Goal: Information Seeking & Learning: Learn about a topic

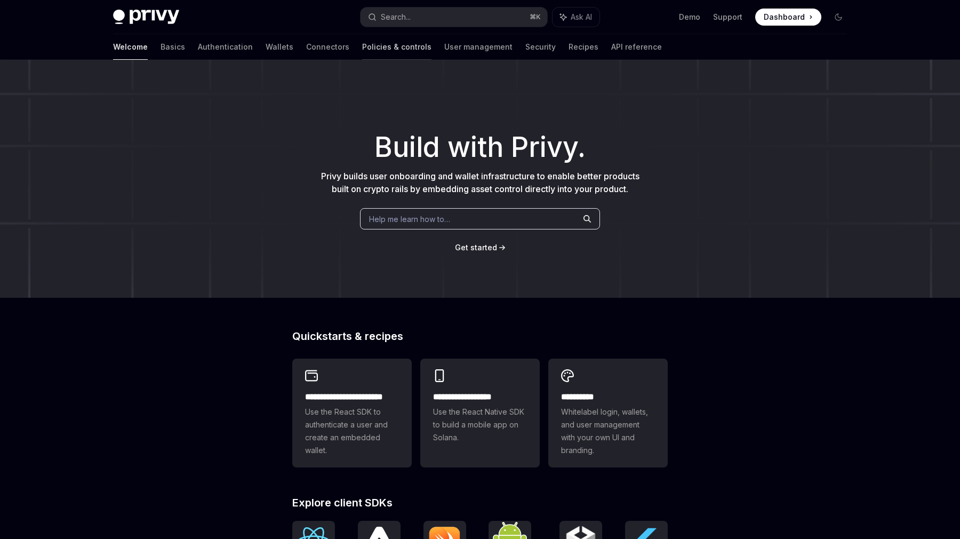
click at [362, 49] on link "Policies & controls" at bounding box center [396, 47] width 69 height 26
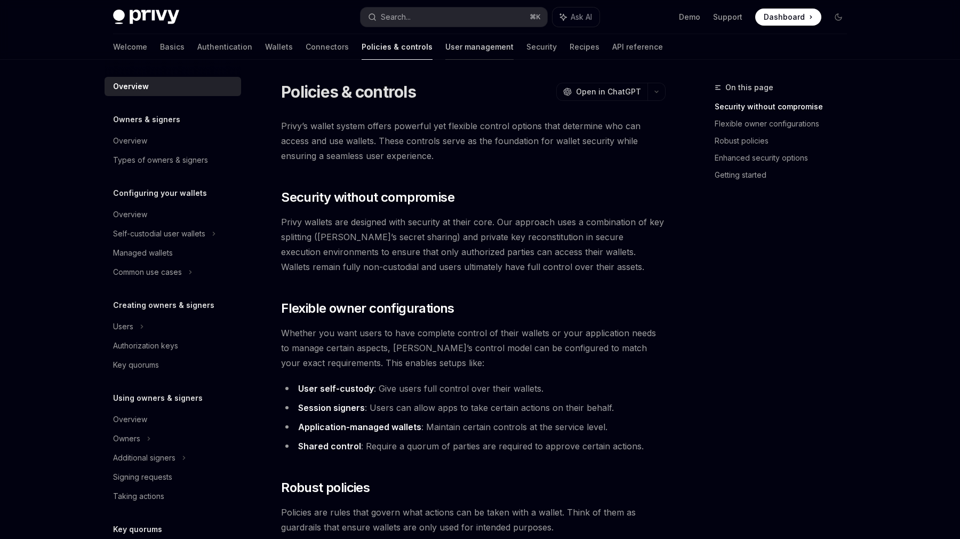
click at [449, 57] on link "User management" at bounding box center [479, 47] width 68 height 26
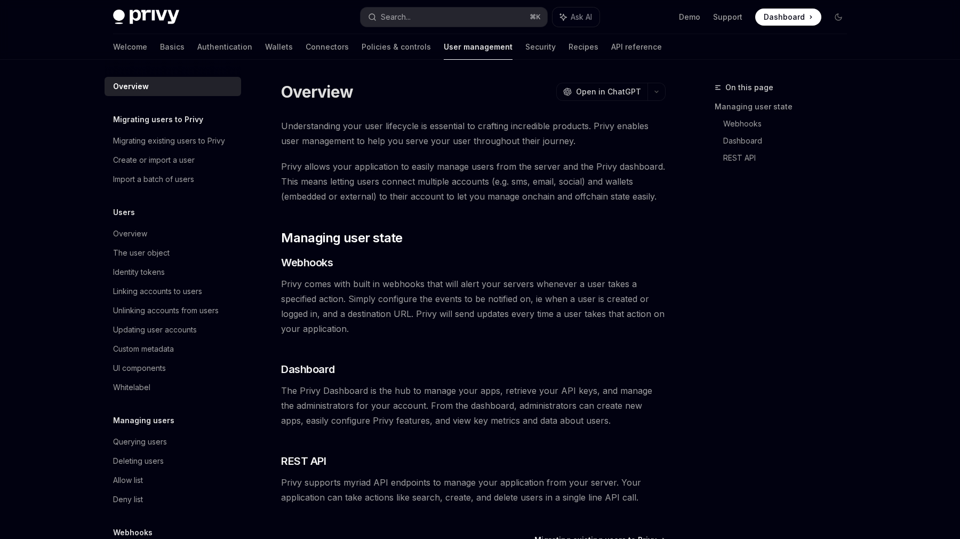
type textarea "*"
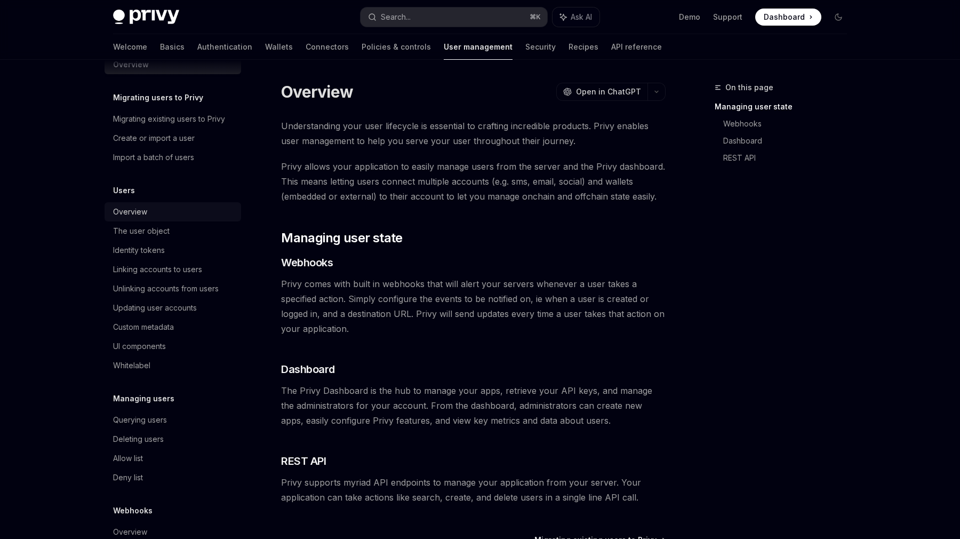
scroll to position [7, 0]
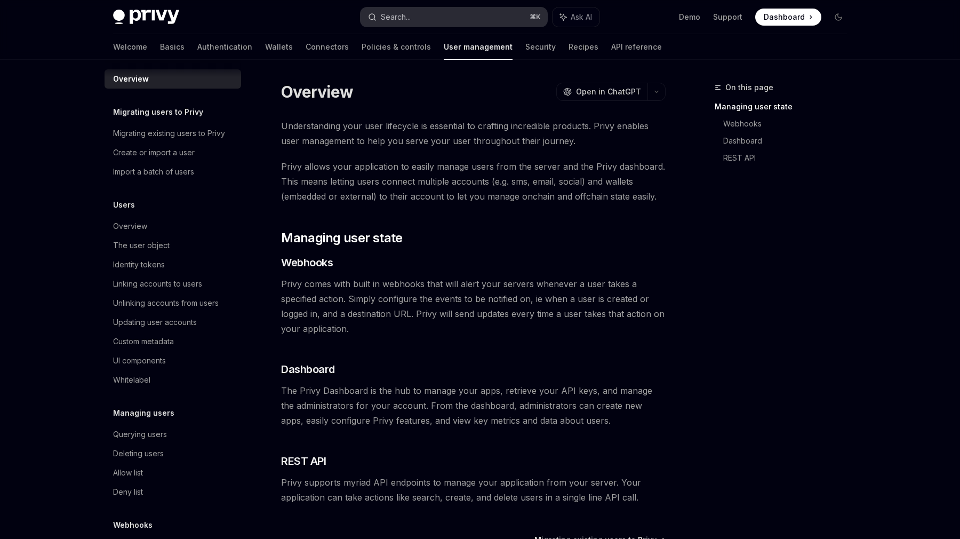
click at [432, 22] on button "Search... ⌘ K" at bounding box center [453, 16] width 187 height 19
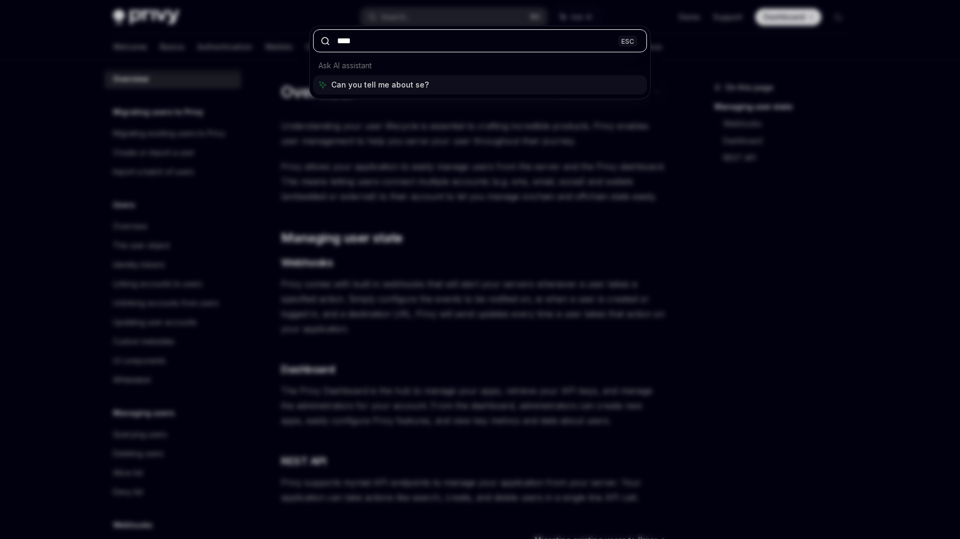
type input "****"
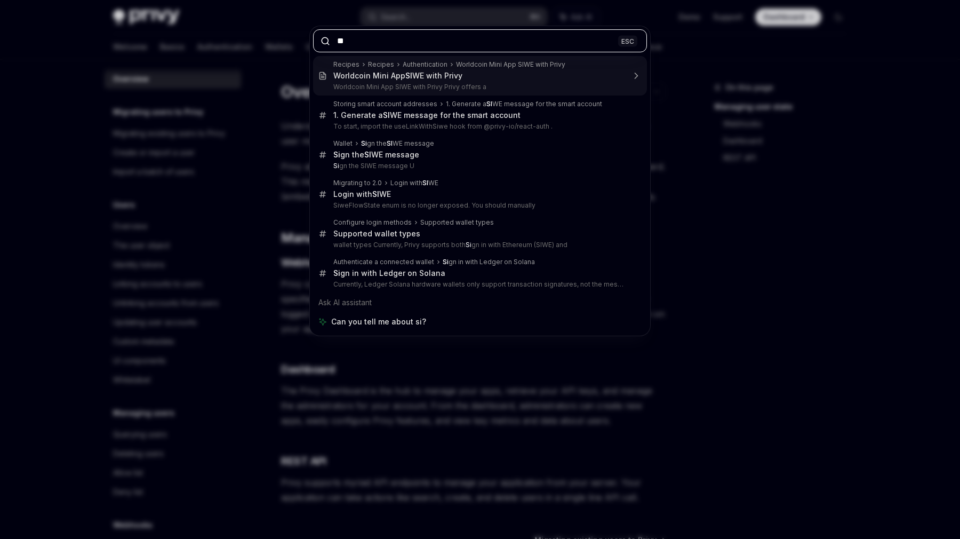
type input "*"
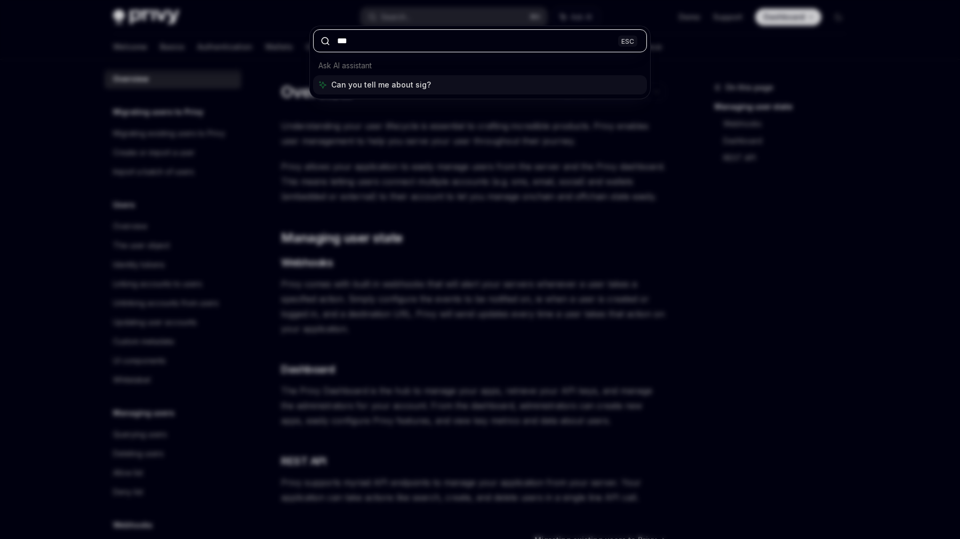
type input "****"
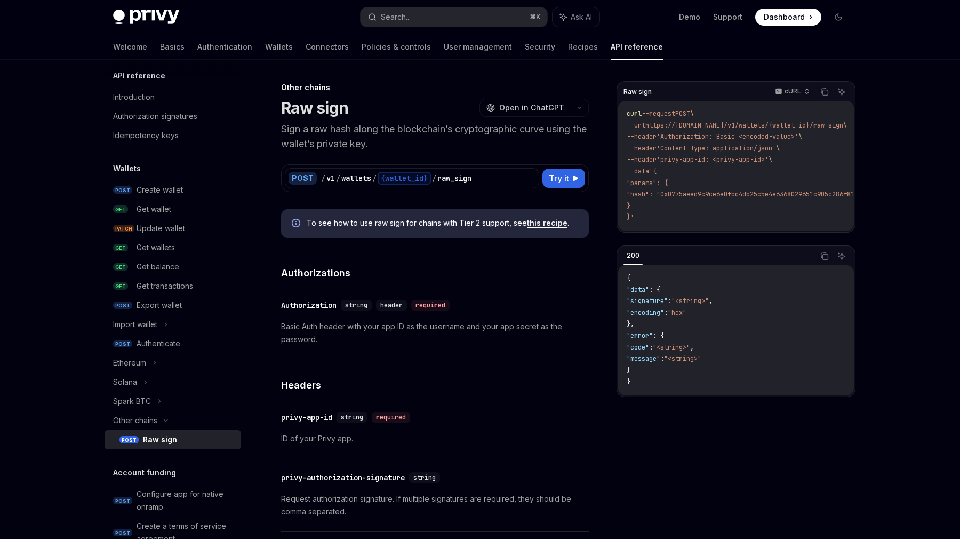
type textarea "*"
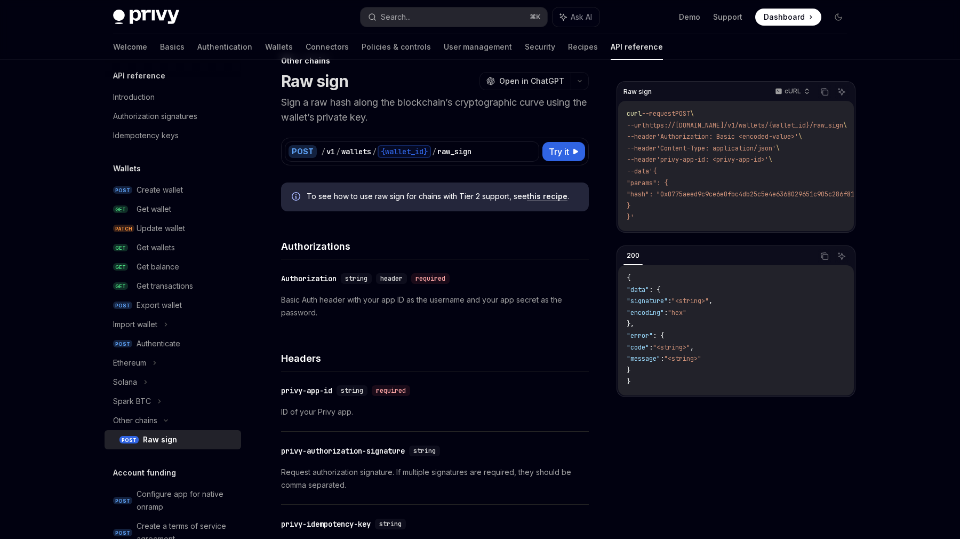
scroll to position [25, 0]
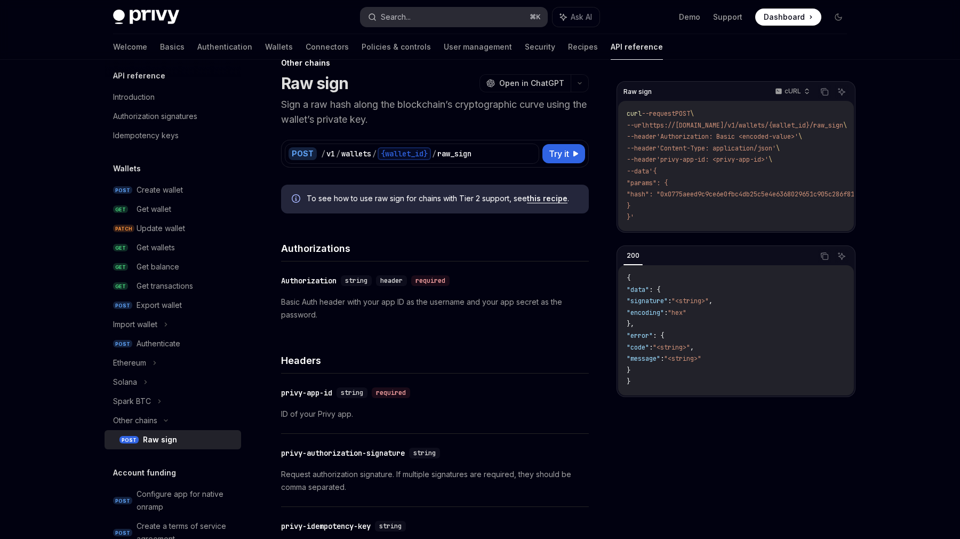
click at [416, 13] on button "Search... ⌘ K" at bounding box center [453, 16] width 187 height 19
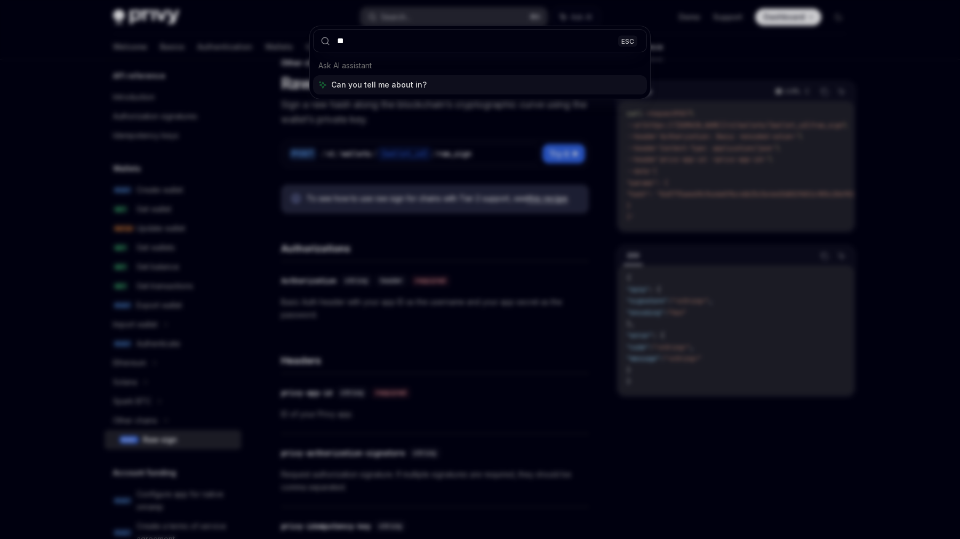
type input "*"
type input "******"
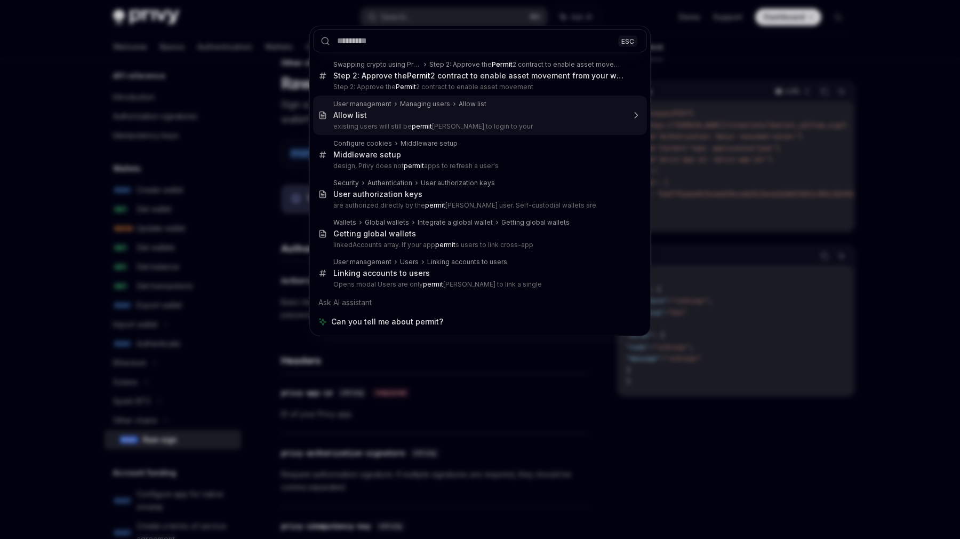
type textarea "*"
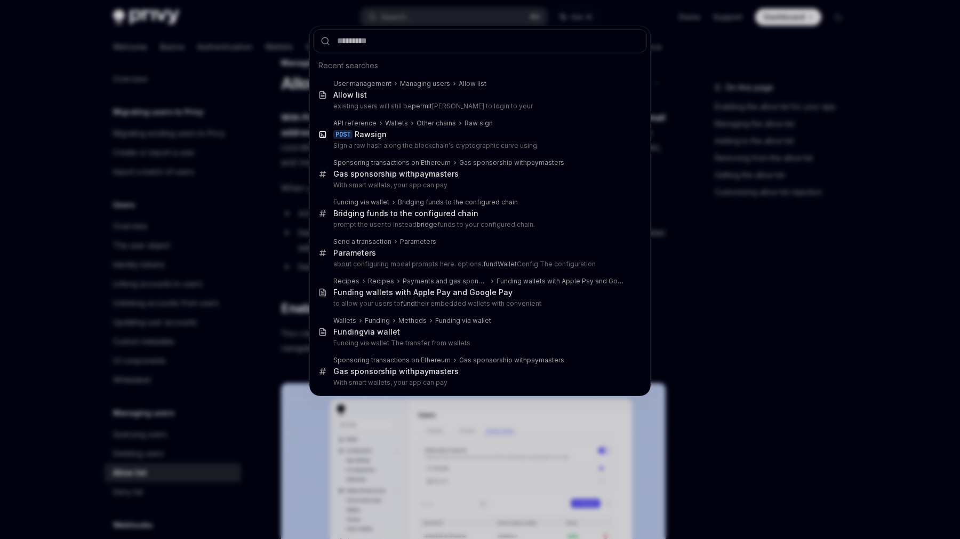
scroll to position [60, 0]
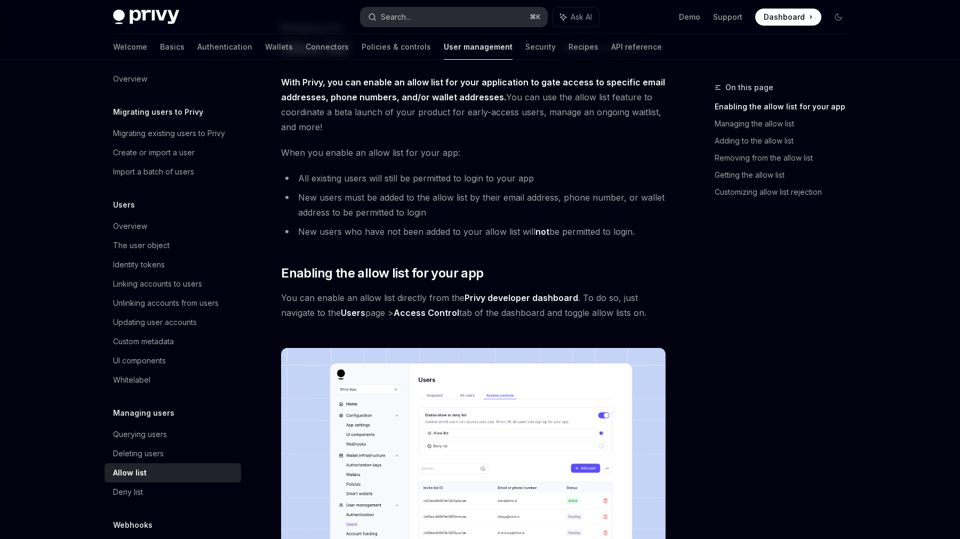
click at [499, 19] on button "Search... ⌘ K" at bounding box center [453, 16] width 187 height 19
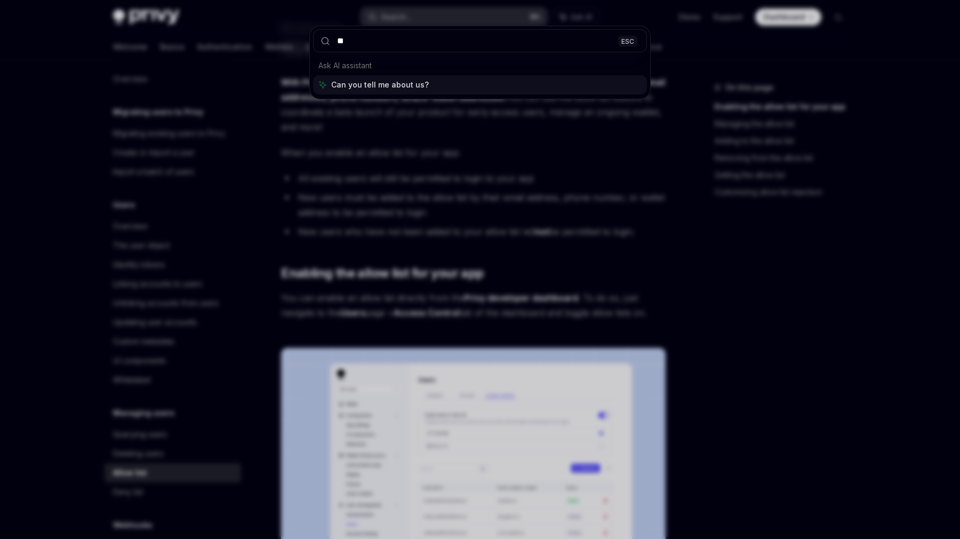
type input "***"
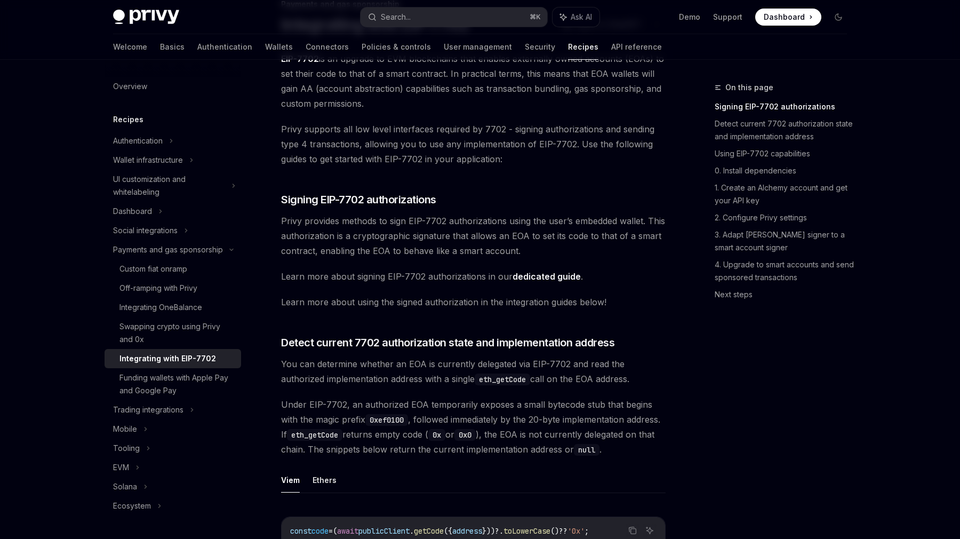
scroll to position [107, 0]
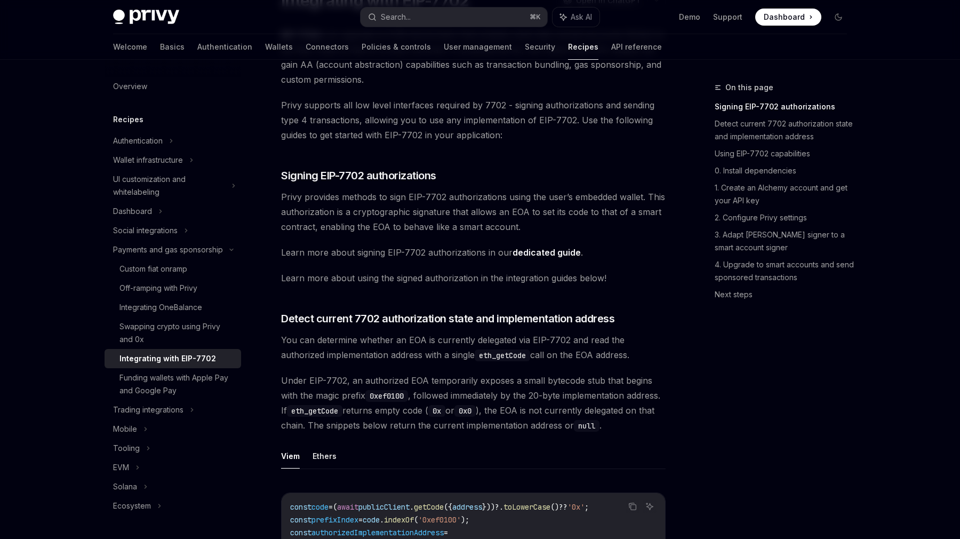
click at [770, 113] on link "Signing EIP-7702 authorizations" at bounding box center [785, 106] width 141 height 17
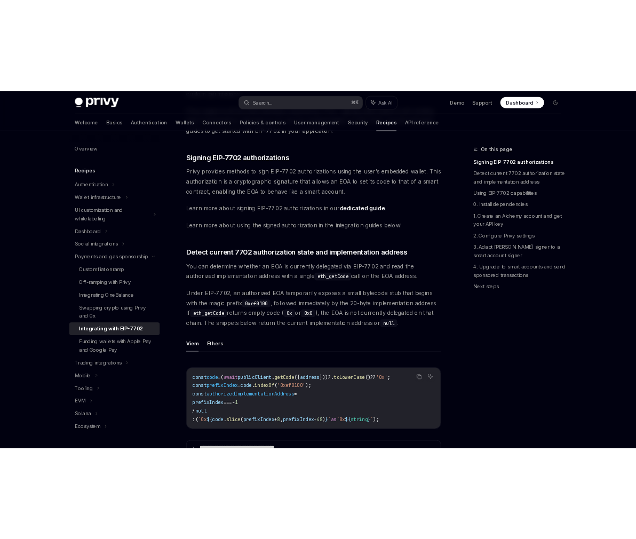
scroll to position [181, 0]
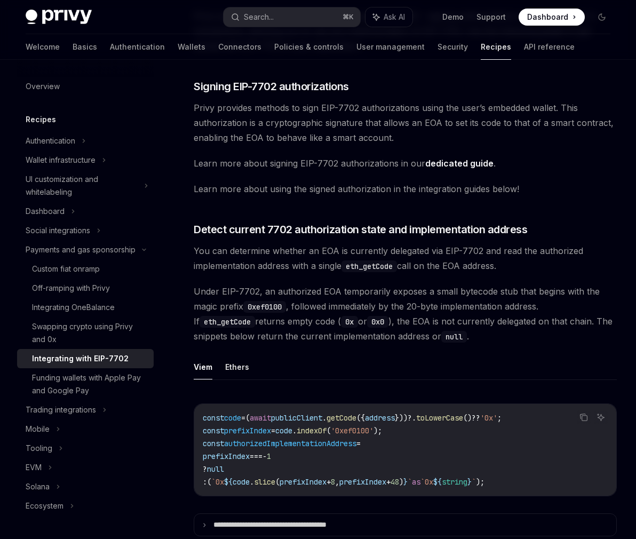
click at [367, 111] on span "Privy provides methods to sign EIP-7702 authorizations using the user’s embedde…" at bounding box center [405, 122] width 423 height 45
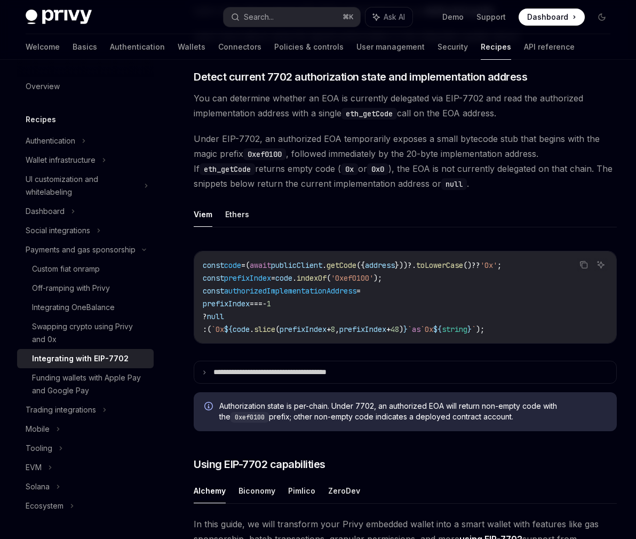
scroll to position [335, 0]
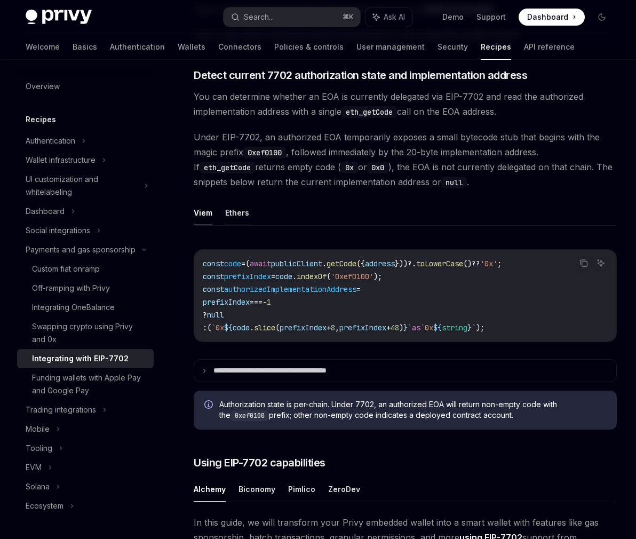
click at [236, 214] on button "Ethers" at bounding box center [237, 212] width 24 height 25
click at [201, 214] on button "Viem" at bounding box center [203, 212] width 19 height 25
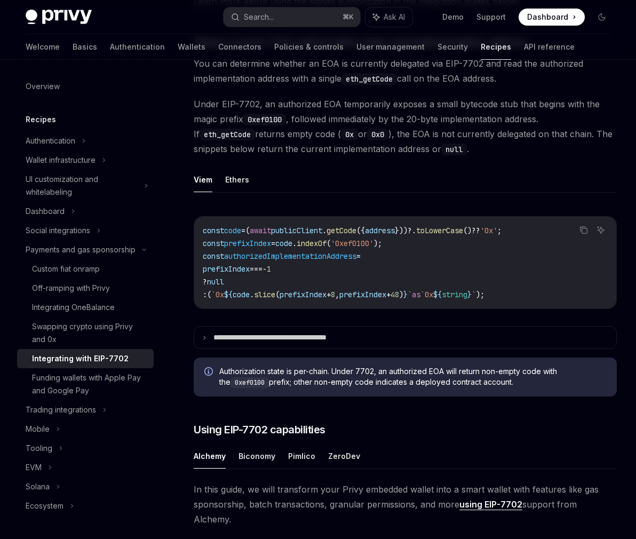
scroll to position [446, 0]
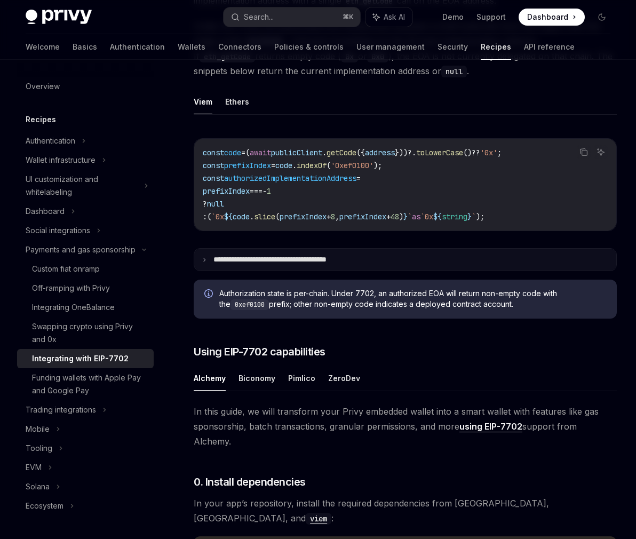
click at [325, 266] on summary "**********" at bounding box center [405, 259] width 422 height 22
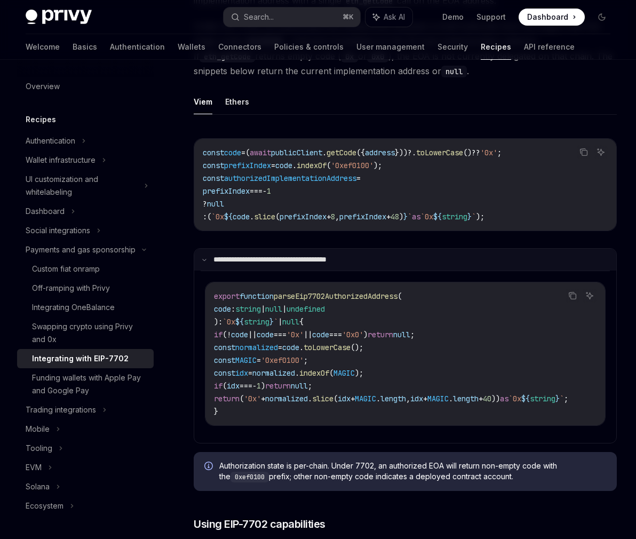
click at [325, 266] on summary "**********" at bounding box center [405, 259] width 422 height 22
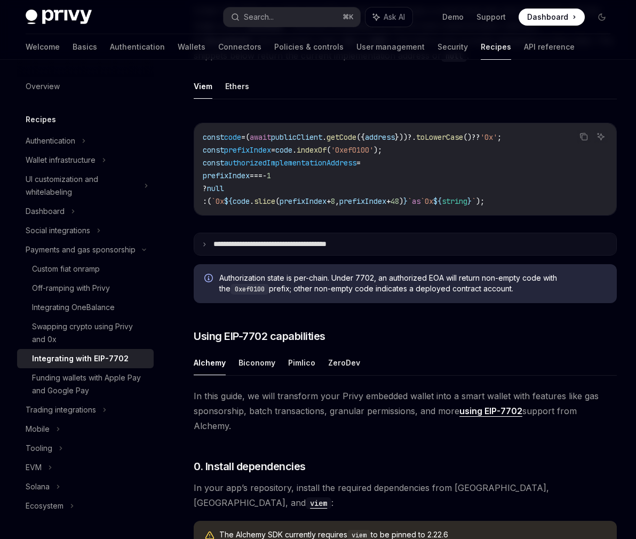
scroll to position [465, 0]
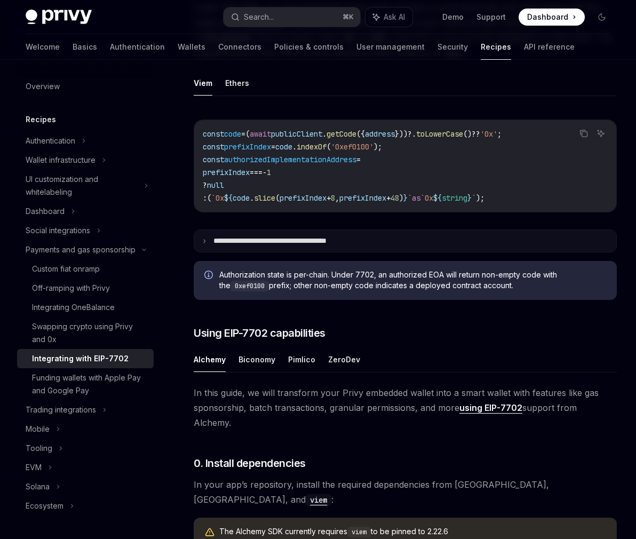
click at [338, 246] on summary "**********" at bounding box center [405, 241] width 422 height 22
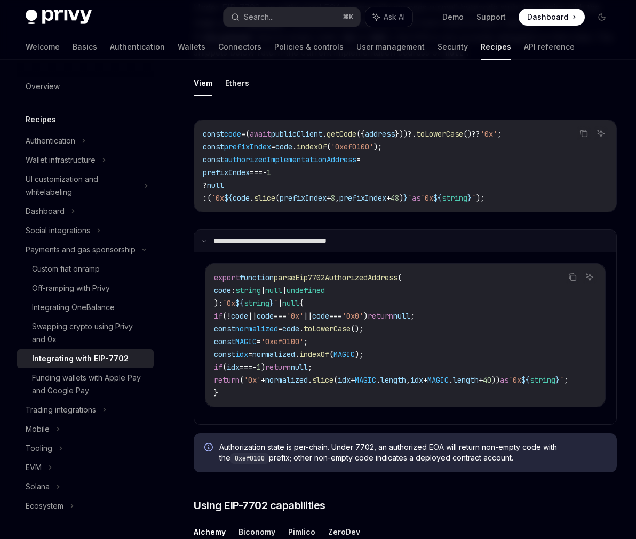
click at [338, 246] on summary "**********" at bounding box center [405, 241] width 422 height 22
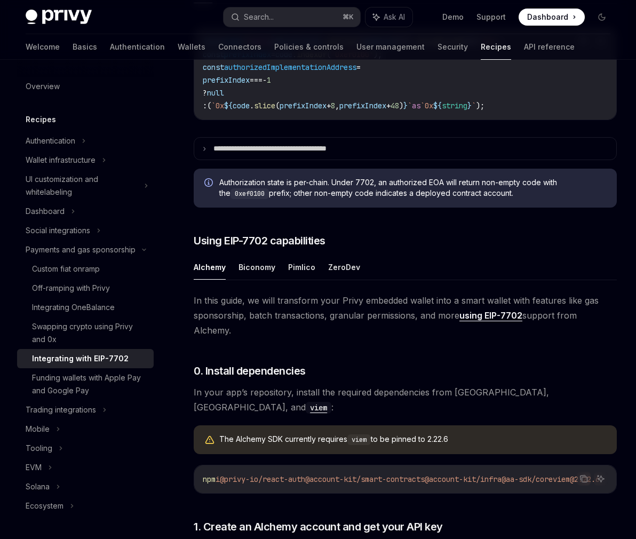
scroll to position [620, 0]
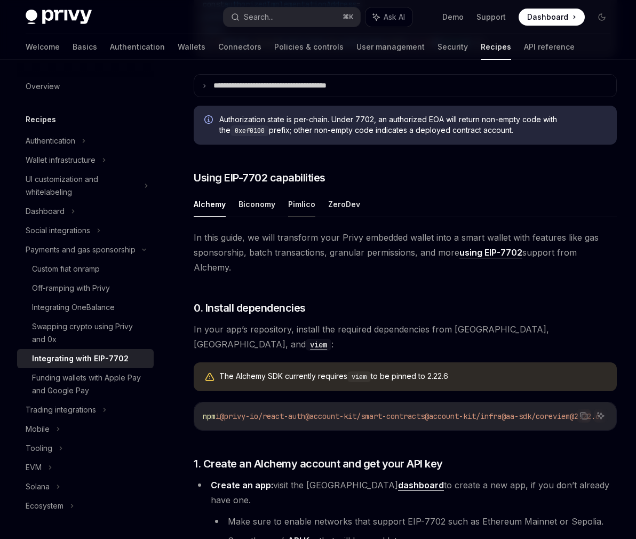
click at [294, 205] on button "Pimlico" at bounding box center [301, 203] width 27 height 25
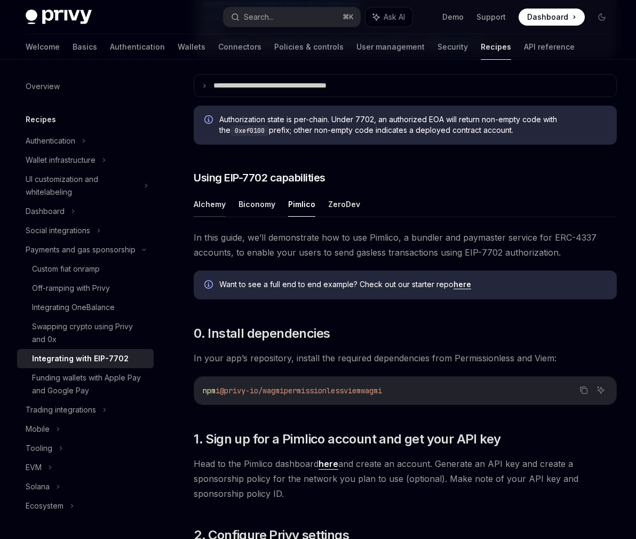
click at [206, 198] on button "Alchemy" at bounding box center [210, 203] width 32 height 25
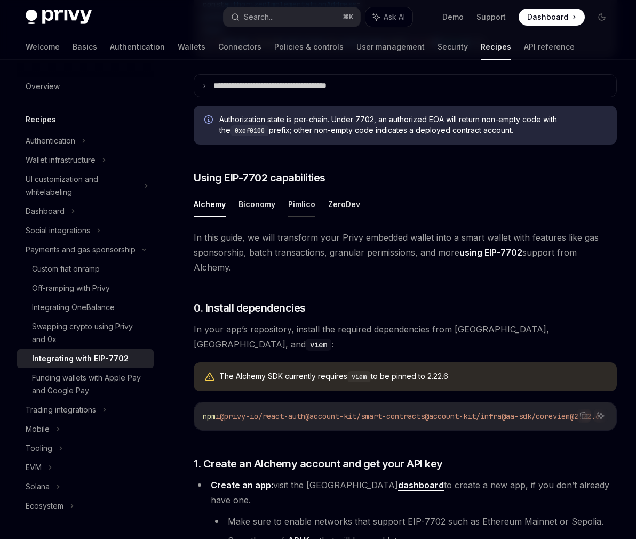
click at [299, 205] on button "Pimlico" at bounding box center [301, 203] width 27 height 25
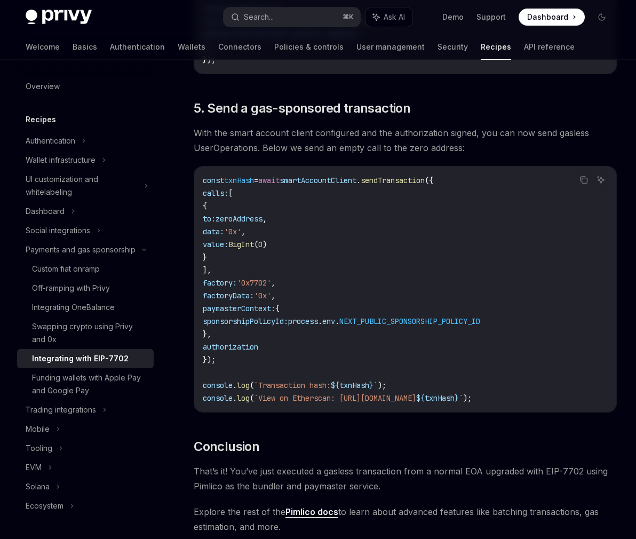
scroll to position [2356, 0]
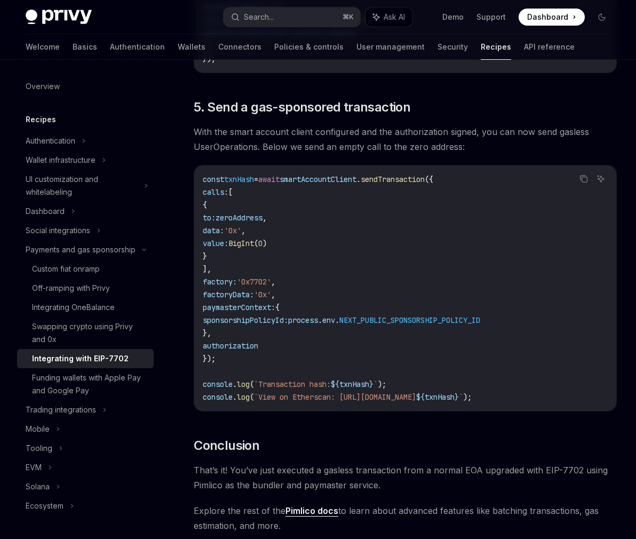
drag, startPoint x: 303, startPoint y: 184, endPoint x: 360, endPoint y: 309, distance: 137.9
click at [360, 309] on code "const txnHash = await smartAccountClient . sendTransaction ({ calls: [ { to: ze…" at bounding box center [405, 288] width 405 height 230
click at [426, 116] on h2 "​ 5. Send a gas-sponsored transaction" at bounding box center [405, 107] width 423 height 17
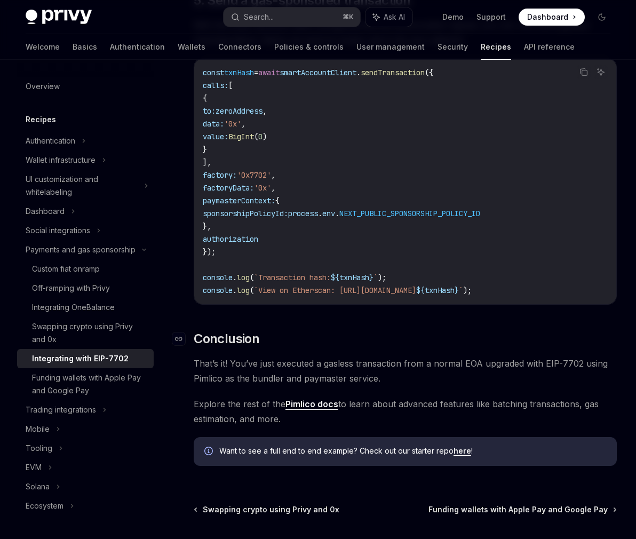
scroll to position [2561, 0]
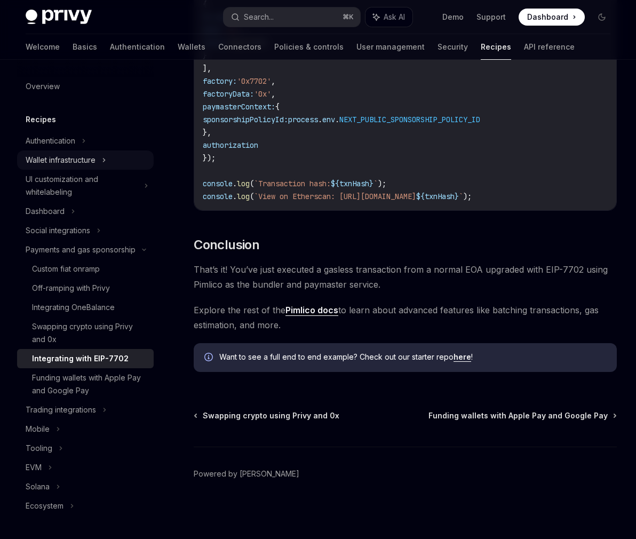
click at [92, 165] on div "Wallet infrastructure" at bounding box center [61, 160] width 70 height 13
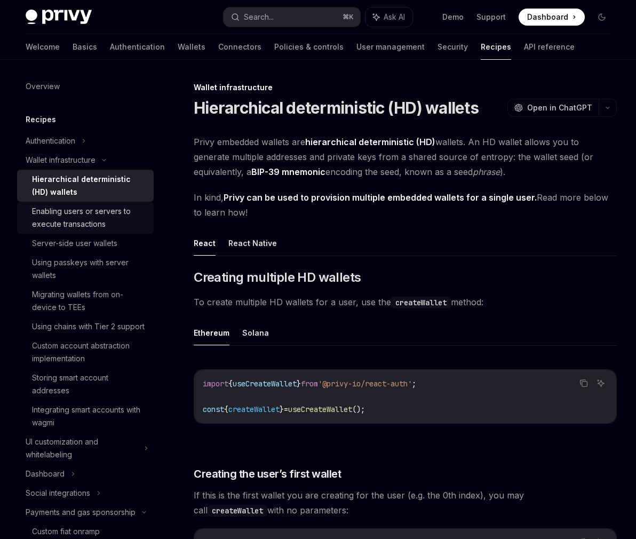
click at [82, 222] on div "Enabling users or servers to execute transactions" at bounding box center [89, 218] width 115 height 26
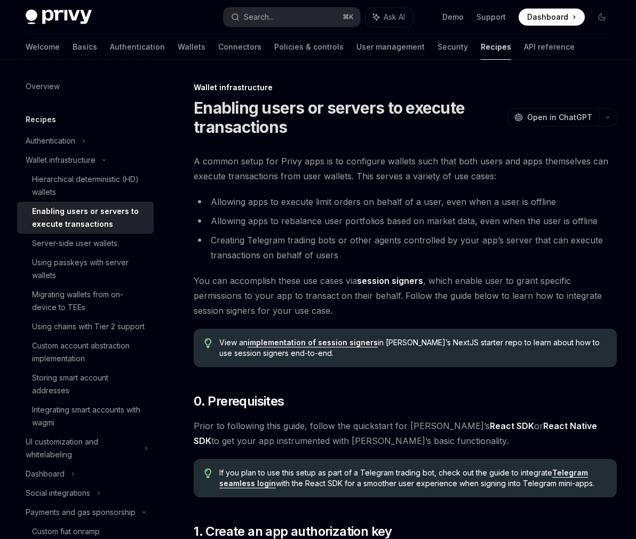
type textarea "*"
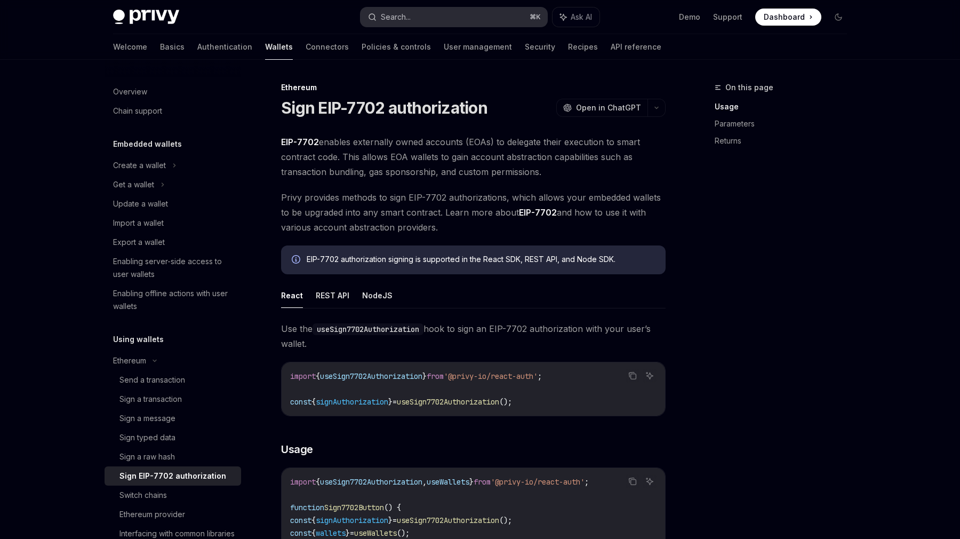
click at [452, 12] on button "Search... ⌘ K" at bounding box center [453, 16] width 187 height 19
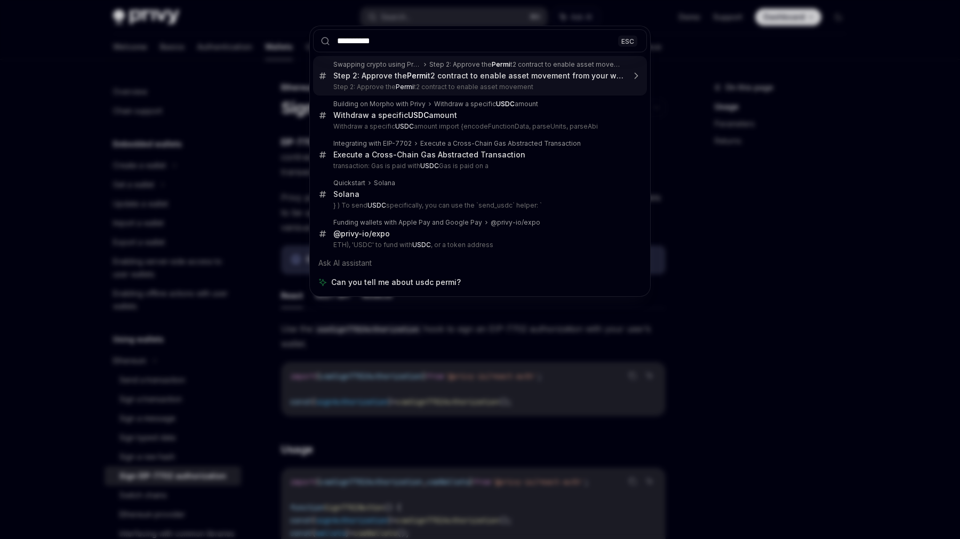
type input "**********"
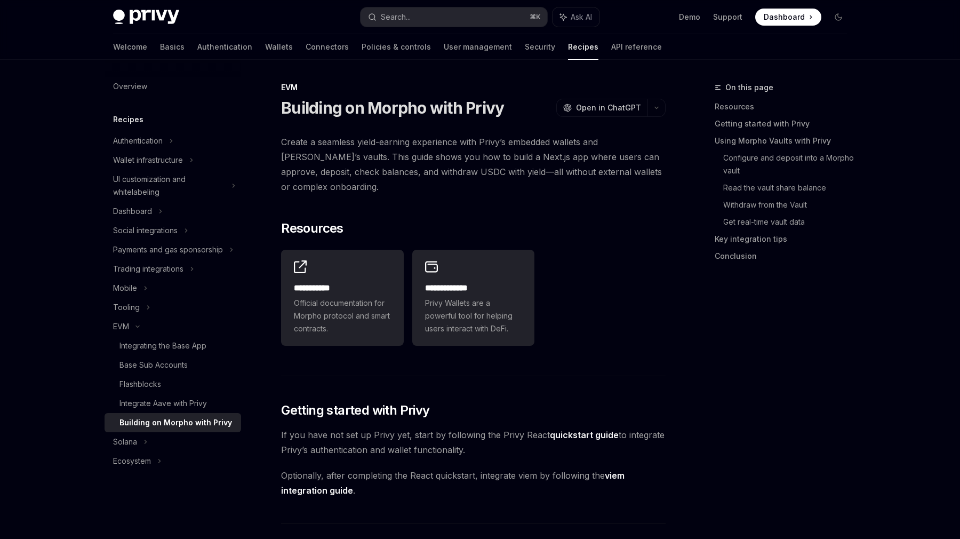
type textarea "*"
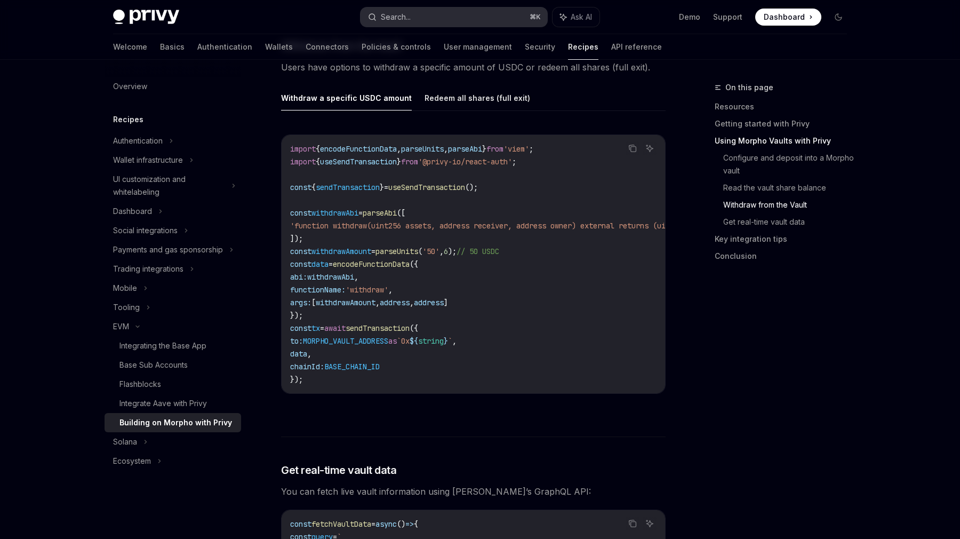
click at [484, 19] on button "Search... ⌘ K" at bounding box center [453, 16] width 187 height 19
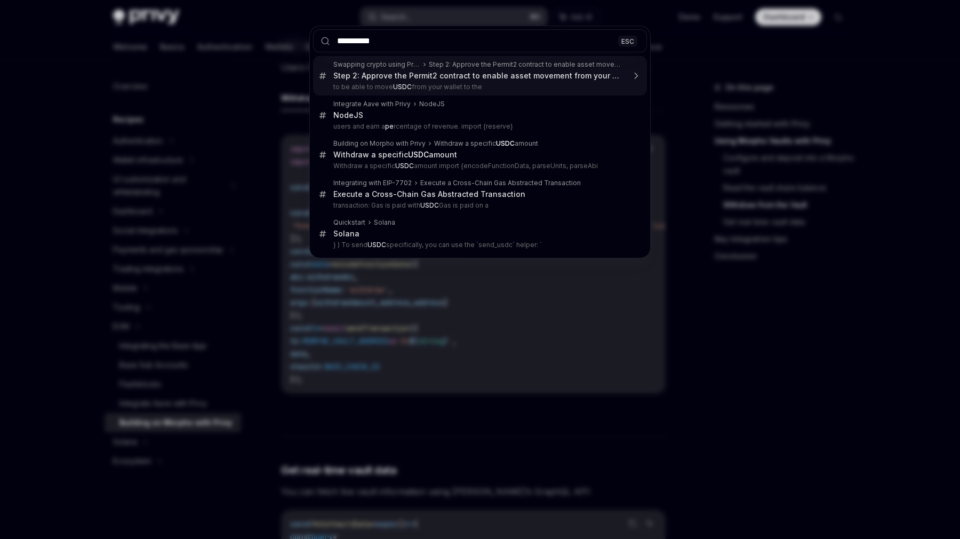
type input "**********"
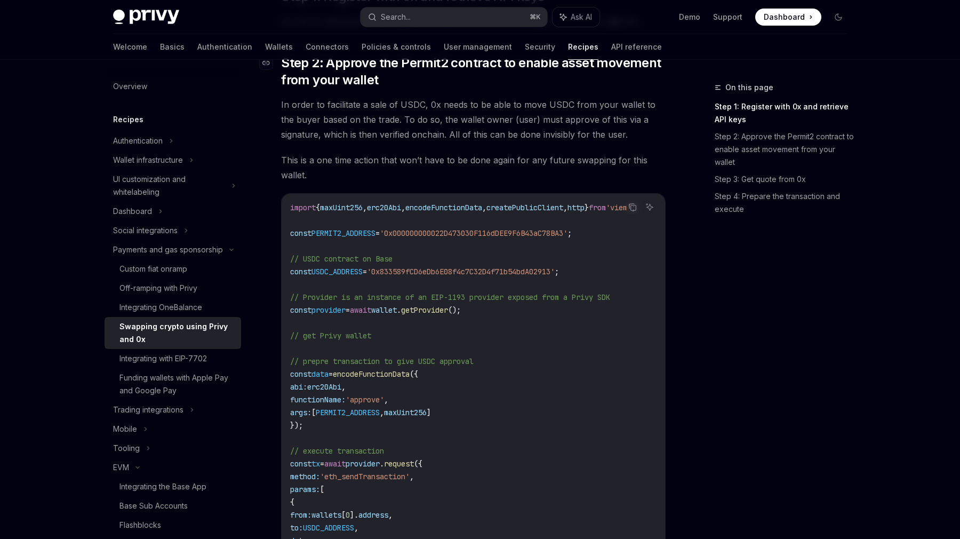
scroll to position [327, 0]
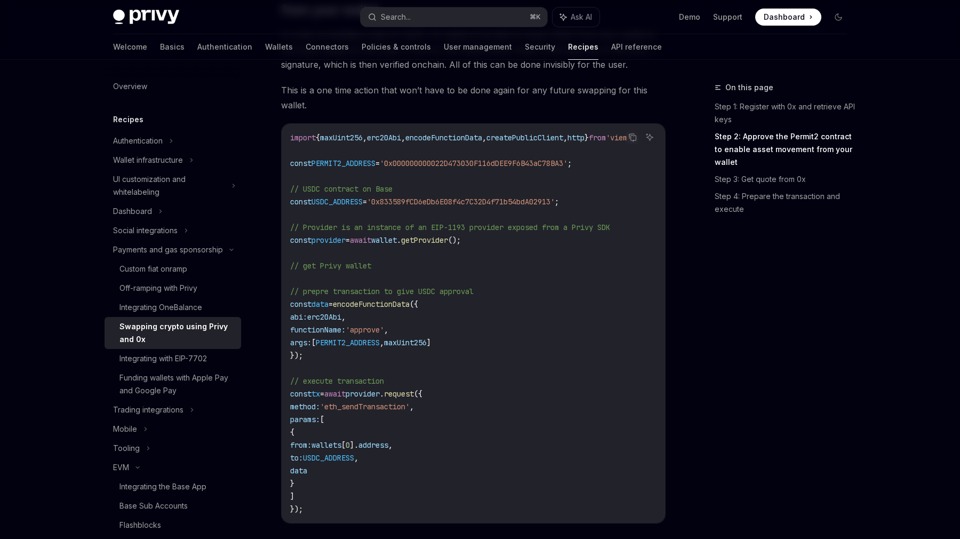
click at [419, 326] on code "import { maxUint256 , erc20Abi , encodeFunctionData , createPublicClient , http…" at bounding box center [475, 323] width 371 height 384
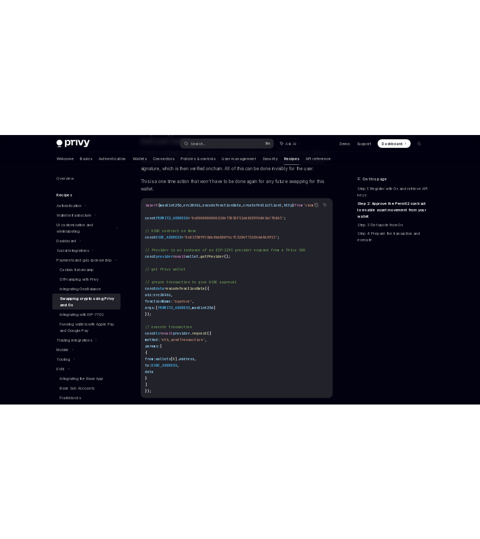
scroll to position [365, 0]
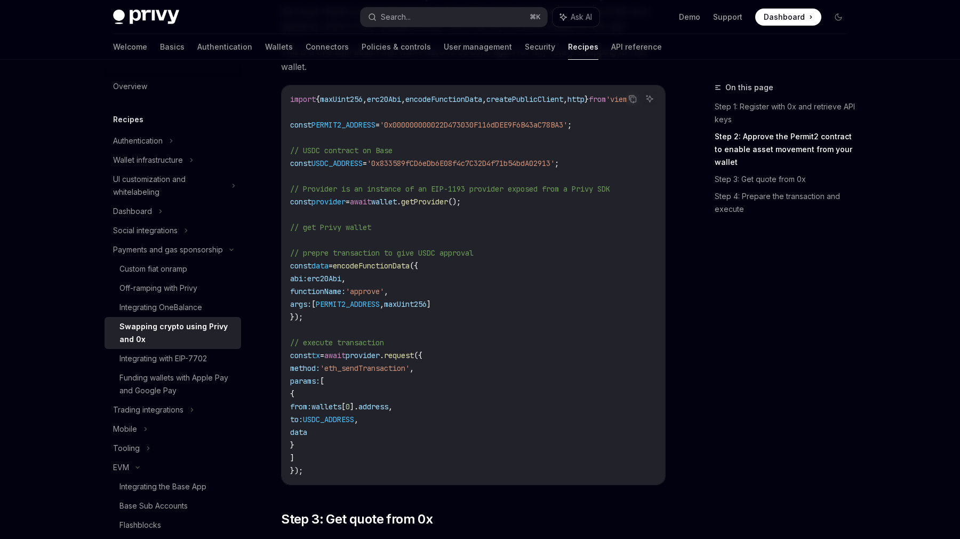
click at [407, 189] on span "// Provider is an instance of an EIP-1193 provider exposed from a Privy SDK" at bounding box center [450, 189] width 320 height 10
type textarea "*"
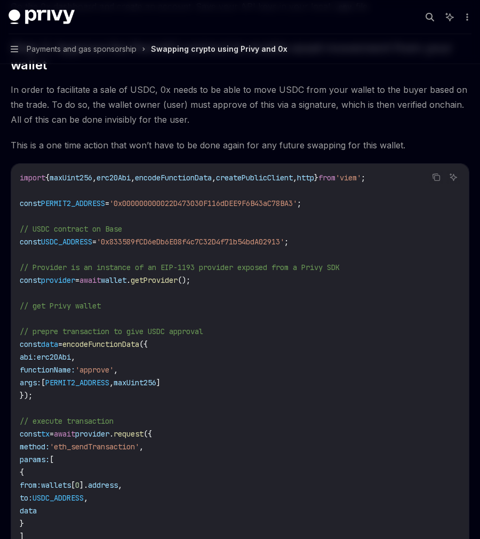
scroll to position [138, 0]
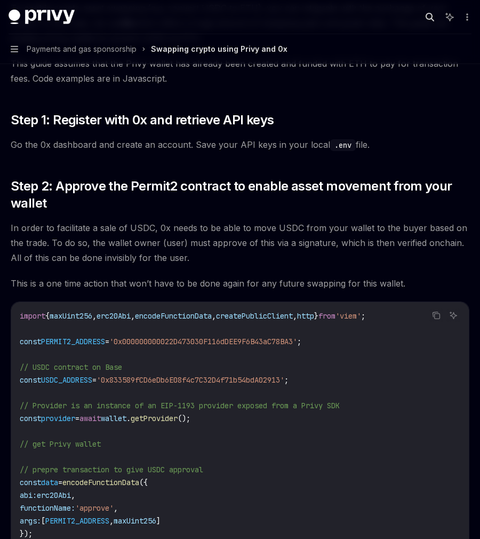
click at [434, 19] on icon "button" at bounding box center [430, 17] width 9 height 9
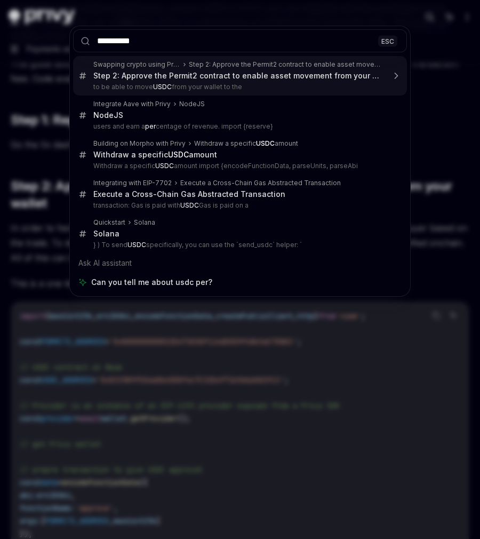
type input "**********"
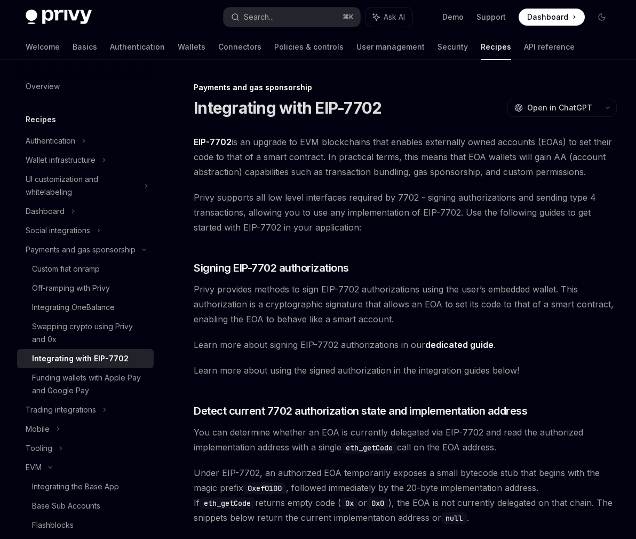
click at [520, 169] on span "EIP-7702 is an upgrade to EVM blockchains that enables externally owned account…" at bounding box center [405, 156] width 423 height 45
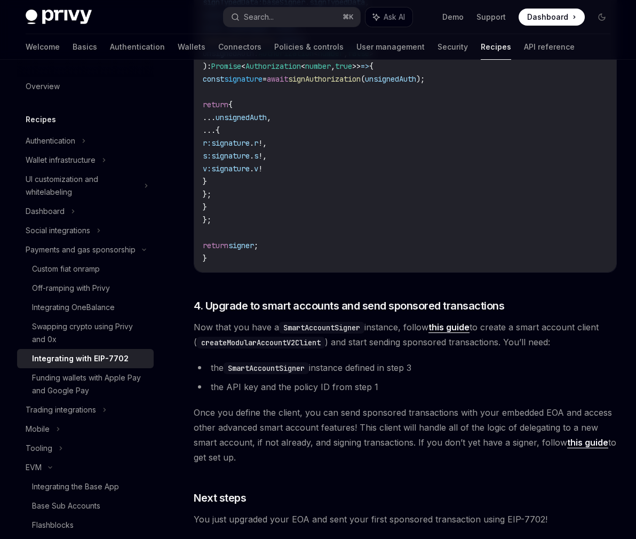
scroll to position [2150, 0]
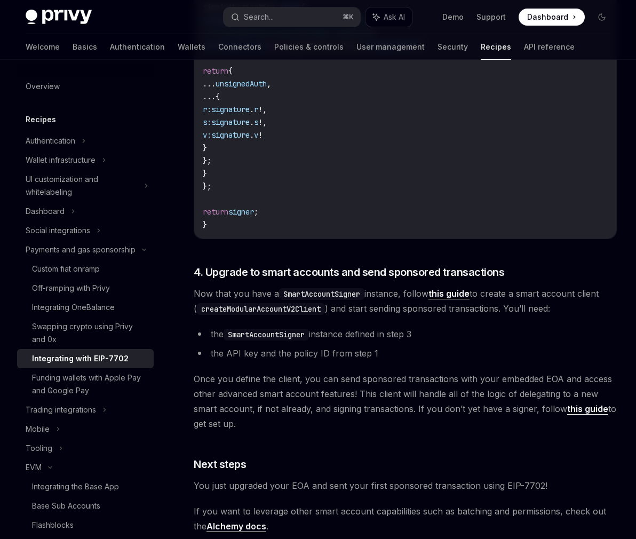
click at [338, 286] on span "Now that you have a SmartAccountSigner instance, follow this guide to create a …" at bounding box center [405, 301] width 423 height 30
click at [112, 288] on div "Off-ramping with Privy" at bounding box center [89, 288] width 115 height 13
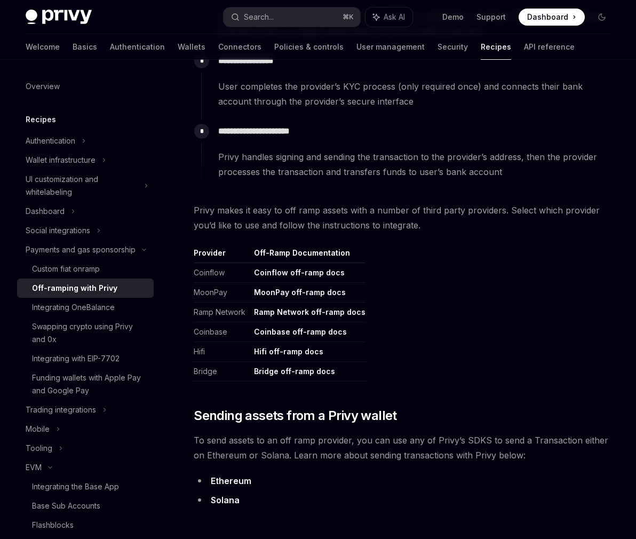
scroll to position [500, 0]
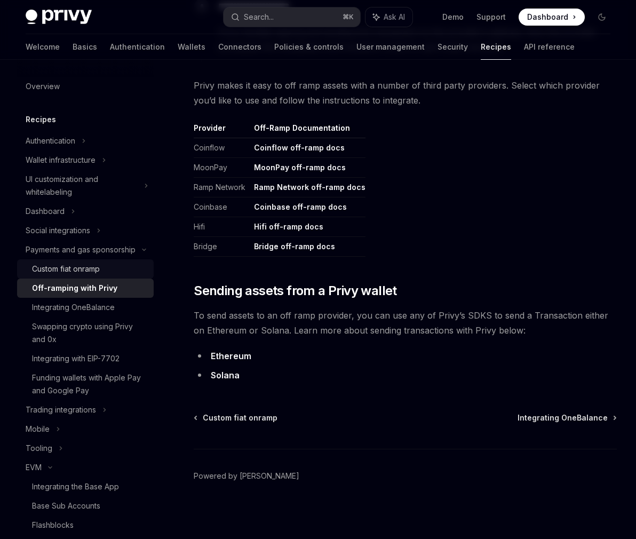
click at [110, 271] on div "Custom fiat onramp" at bounding box center [89, 268] width 115 height 13
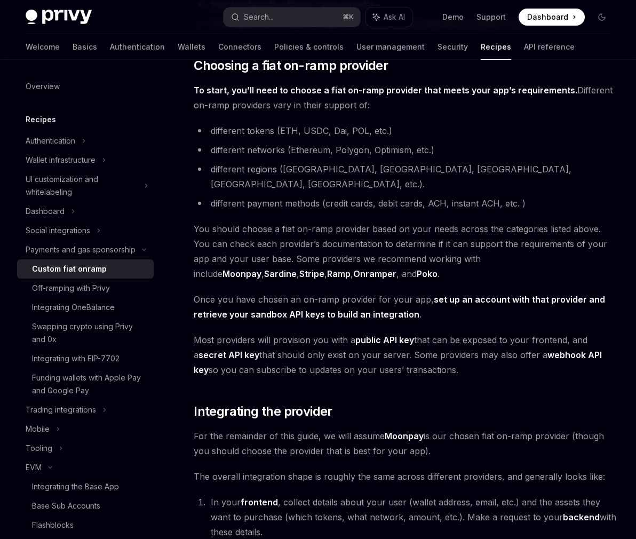
scroll to position [326, 0]
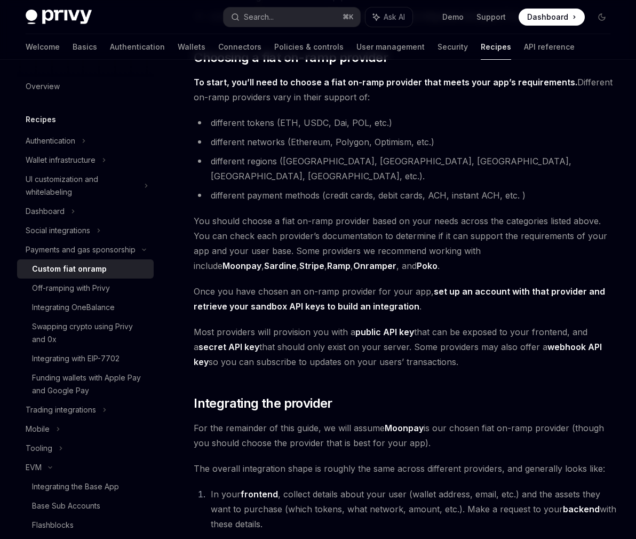
click at [296, 260] on link "Sardine" at bounding box center [280, 265] width 33 height 11
click at [416, 260] on link "Poko" at bounding box center [426, 265] width 21 height 11
click at [353, 260] on link "Onramper" at bounding box center [374, 265] width 43 height 11
click at [123, 331] on div "Swapping crypto using Privy and 0x" at bounding box center [89, 333] width 115 height 26
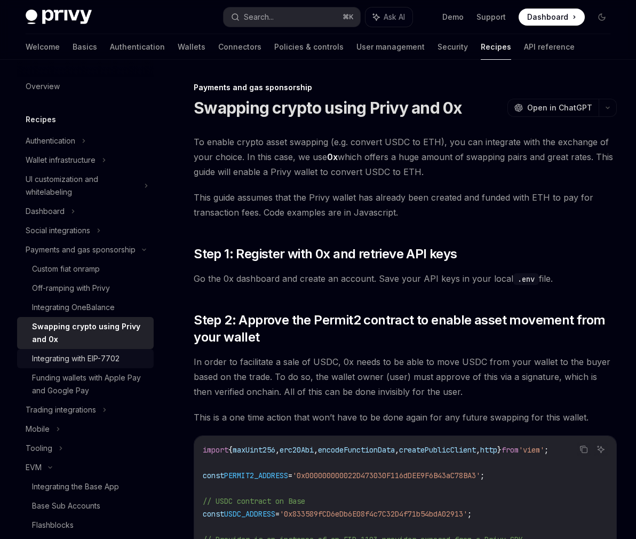
click at [118, 352] on div "Integrating with EIP-7702" at bounding box center [75, 358] width 87 height 13
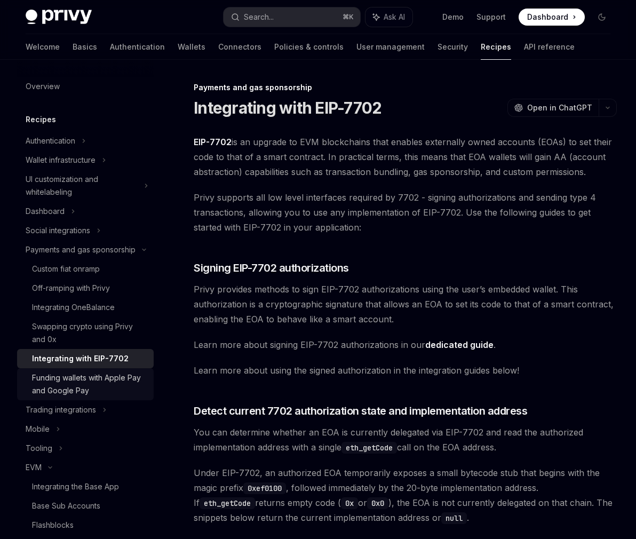
click at [127, 388] on div "Funding wallets with Apple Pay and Google Pay" at bounding box center [89, 384] width 115 height 26
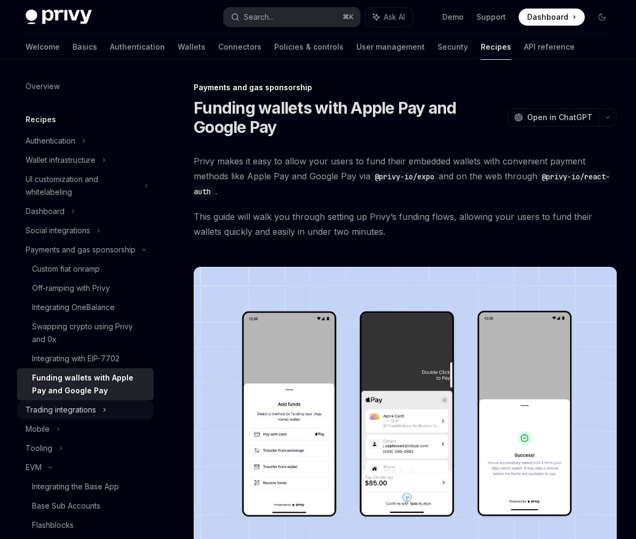
click at [121, 407] on div "Trading integrations" at bounding box center [85, 409] width 137 height 19
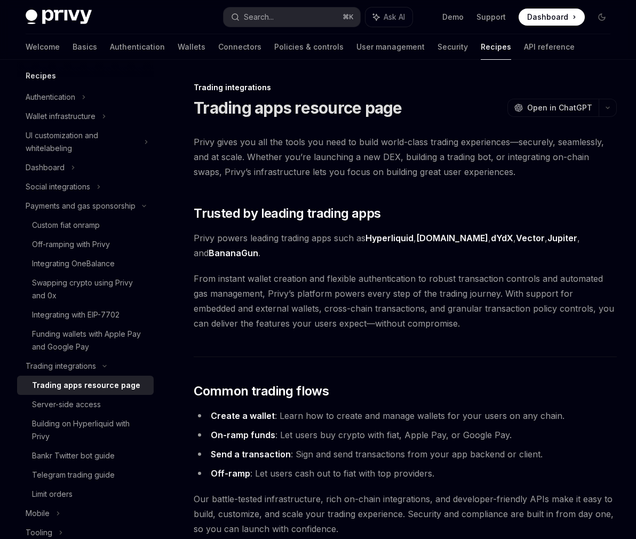
scroll to position [63, 0]
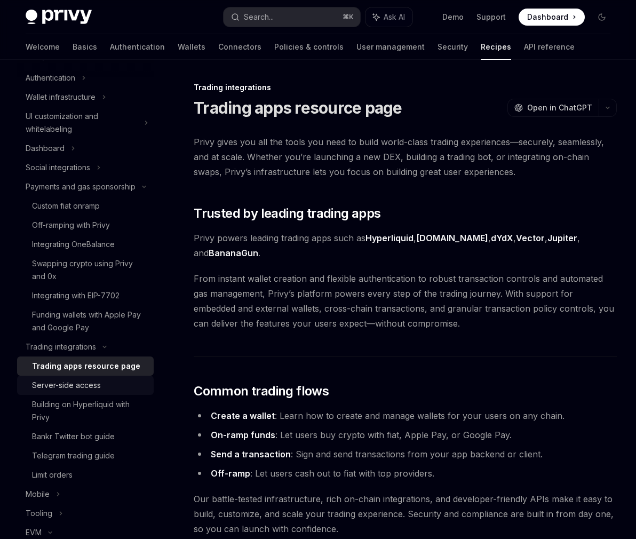
click at [127, 389] on div "Server-side access" at bounding box center [89, 385] width 115 height 13
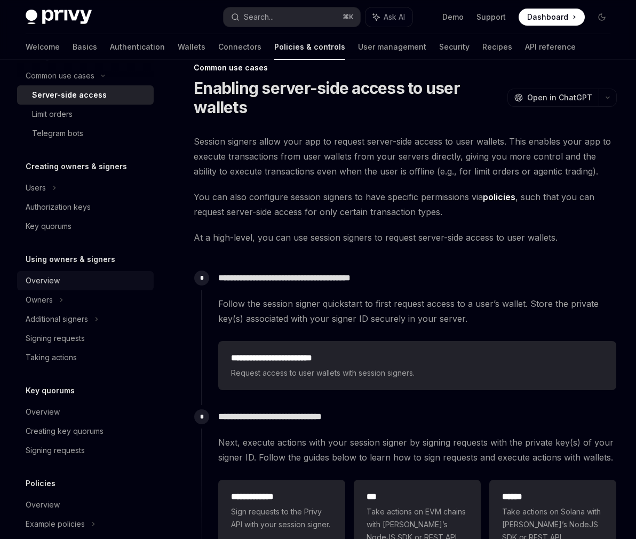
scroll to position [197, 0]
click at [83, 335] on div "Signing requests" at bounding box center [55, 337] width 59 height 13
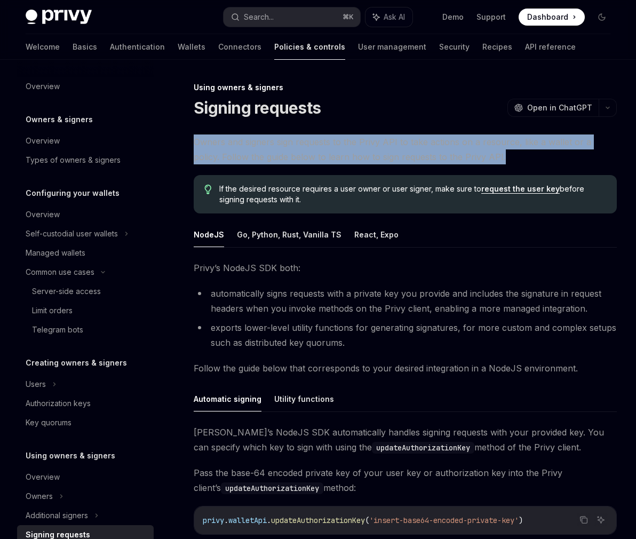
drag, startPoint x: 474, startPoint y: 157, endPoint x: 190, endPoint y: 141, distance: 284.7
click at [190, 141] on div "Using owners & signers Signing requests OpenAI Open in ChatGPT OpenAI Open in C…" at bounding box center [304, 418] width 627 height 674
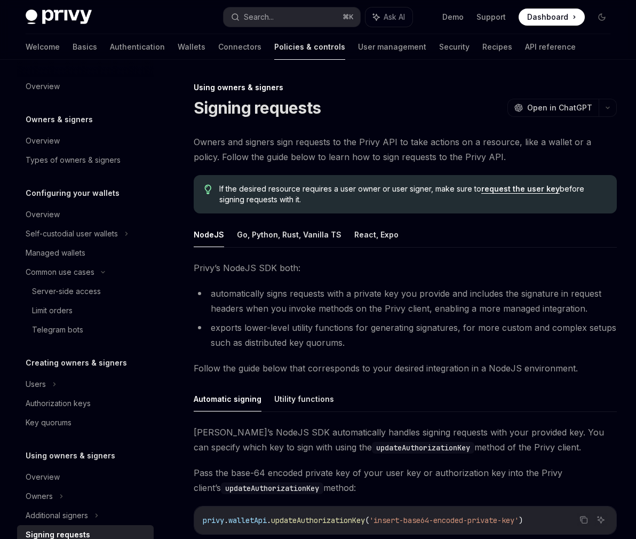
click at [362, 284] on div "Privy’s NodeJS SDK both: automatically signs requests with a private key you pr…" at bounding box center [405, 428] width 423 height 336
click at [94, 254] on div "Managed wallets" at bounding box center [87, 252] width 122 height 13
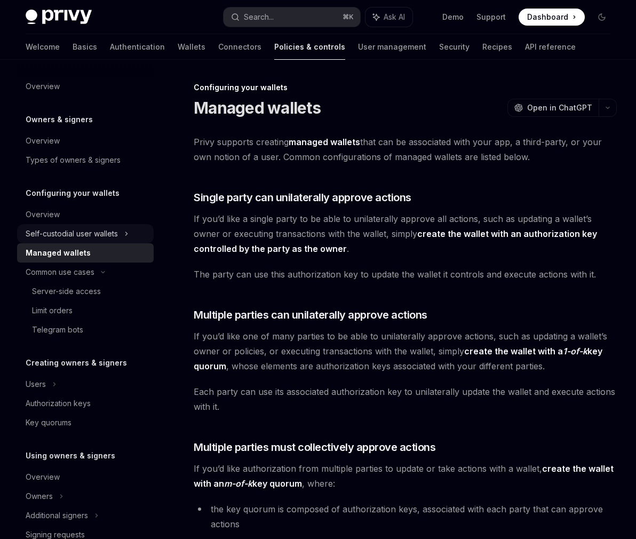
click at [121, 231] on div "Self-custodial user wallets" at bounding box center [85, 233] width 137 height 19
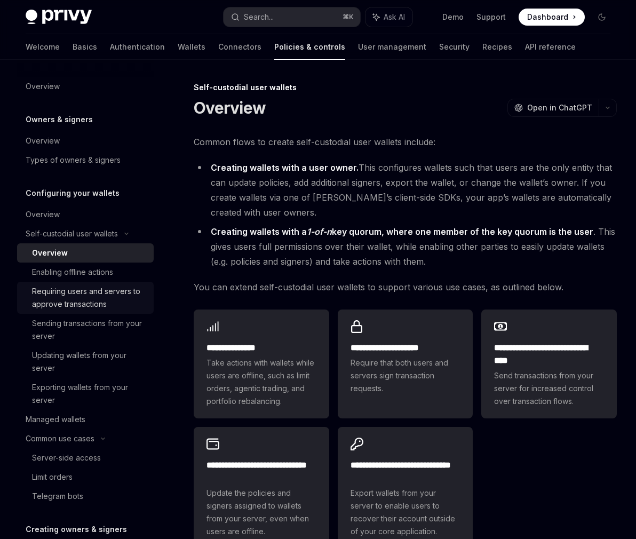
scroll to position [34, 0]
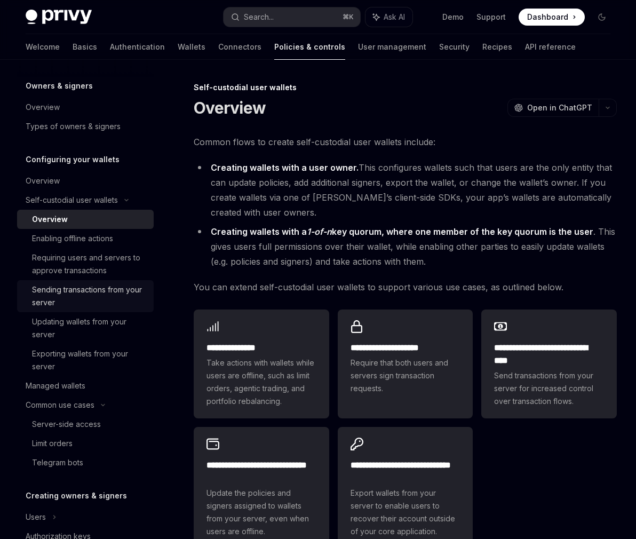
click at [116, 299] on div "Sending transactions from your server" at bounding box center [89, 296] width 115 height 26
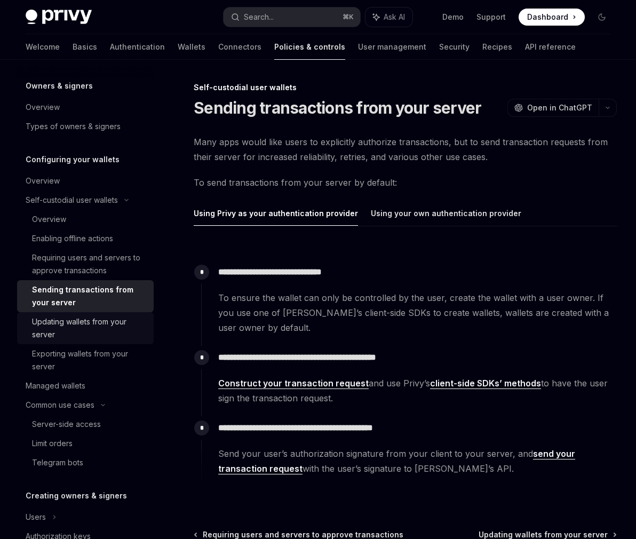
click at [137, 322] on div "Updating wallets from your server" at bounding box center [89, 328] width 115 height 26
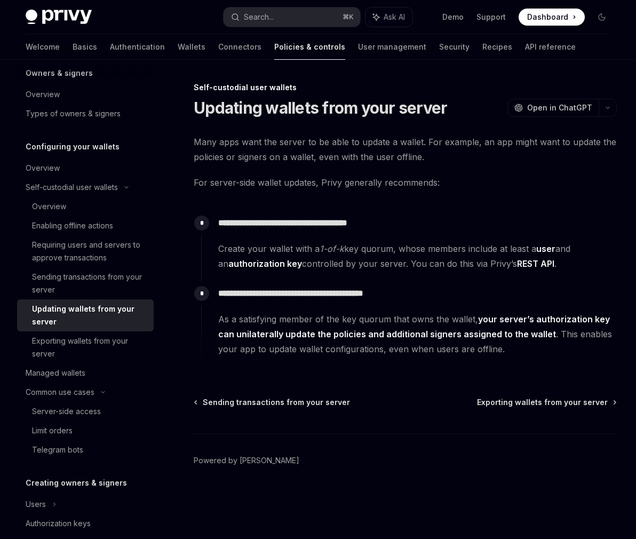
scroll to position [50, 0]
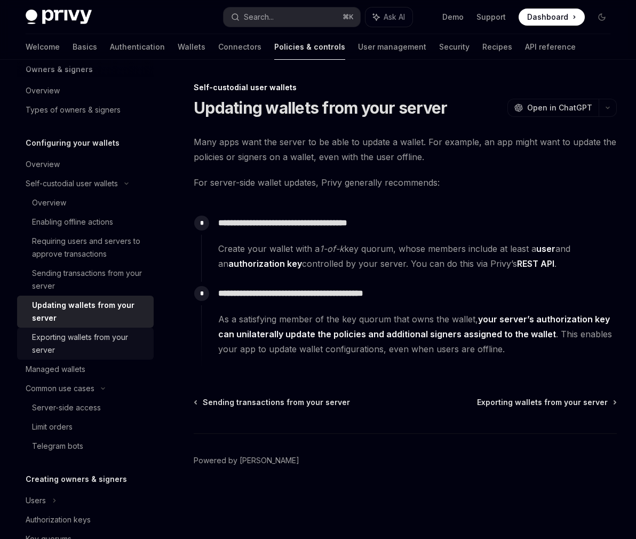
click at [99, 335] on div "Exporting wallets from your server" at bounding box center [89, 344] width 115 height 26
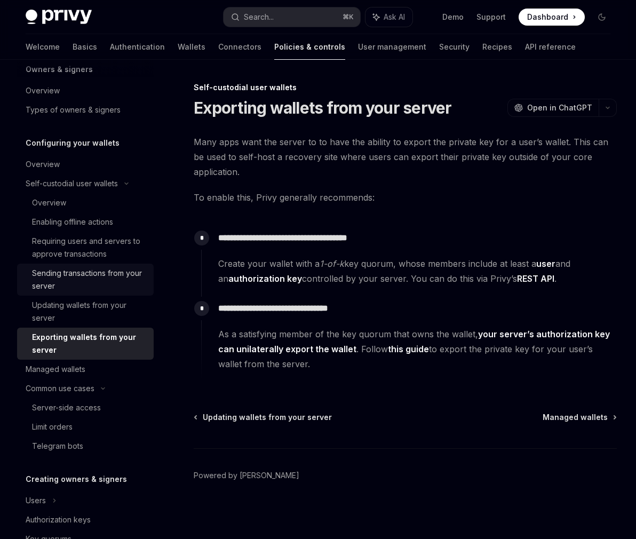
click at [110, 282] on div "Sending transactions from your server" at bounding box center [89, 280] width 115 height 26
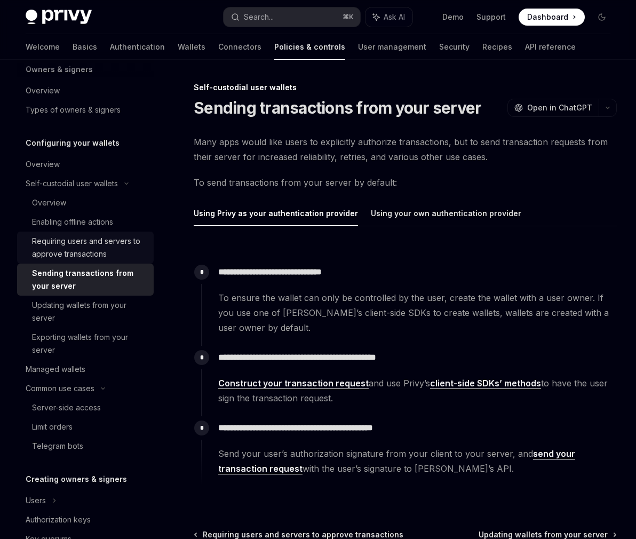
click at [98, 252] on div "Requiring users and servers to approve transactions" at bounding box center [89, 248] width 115 height 26
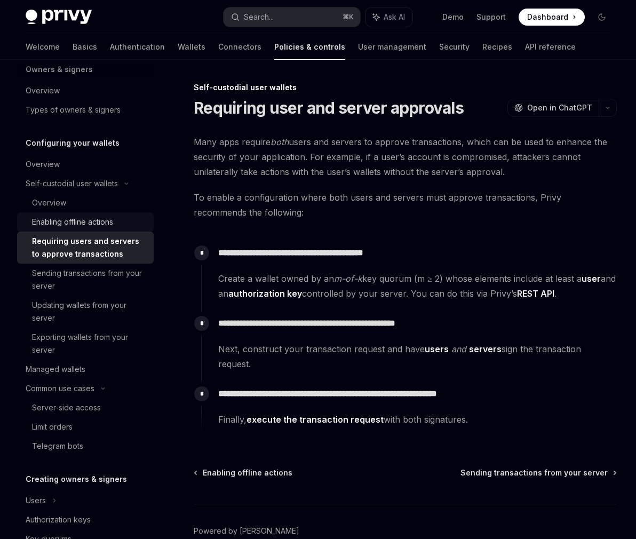
click at [89, 217] on div "Enabling offline actions" at bounding box center [72, 221] width 81 height 13
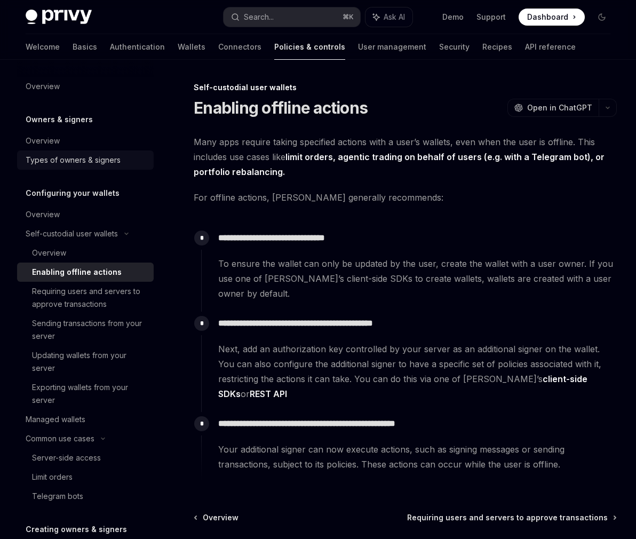
click at [100, 167] on link "Types of owners & signers" at bounding box center [85, 159] width 137 height 19
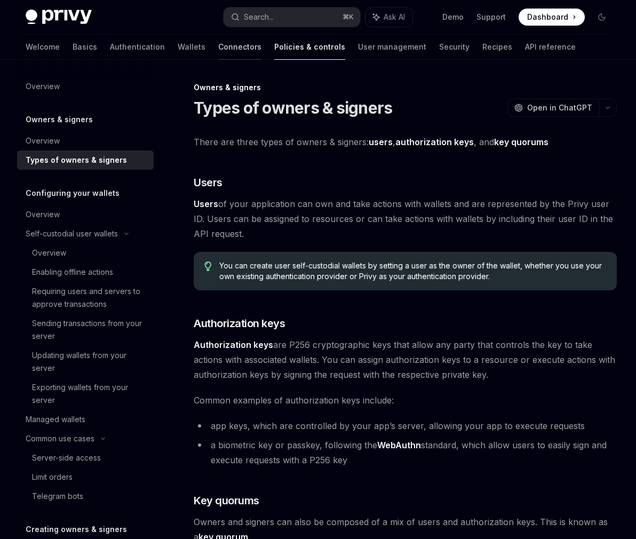
click at [218, 49] on link "Connectors" at bounding box center [239, 47] width 43 height 26
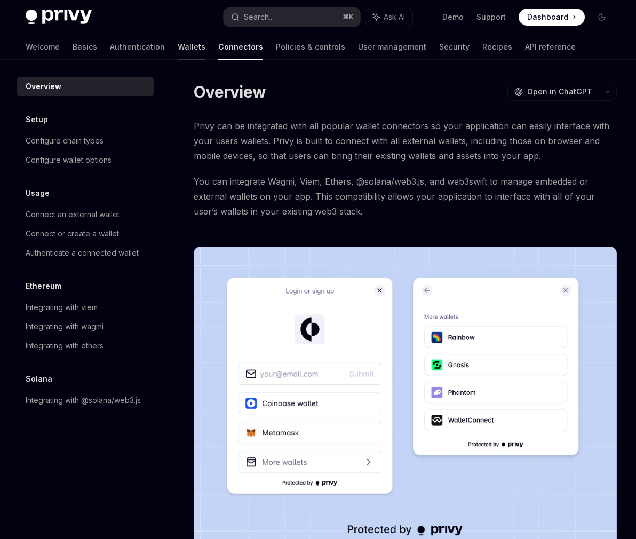
click at [178, 48] on link "Wallets" at bounding box center [192, 47] width 28 height 26
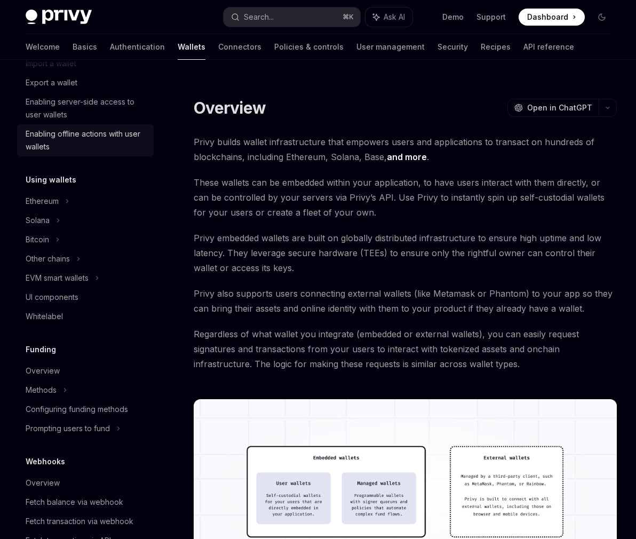
scroll to position [194, 0]
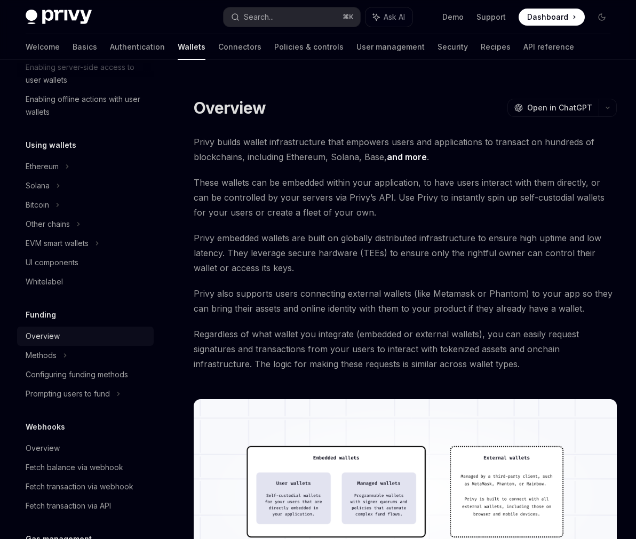
click at [121, 334] on div "Overview" at bounding box center [87, 336] width 122 height 13
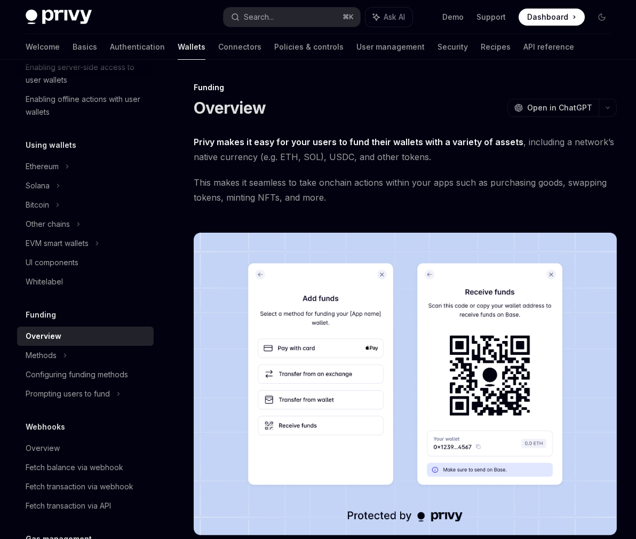
click at [387, 121] on div "Funding Overview OpenAI Open in ChatGPT OpenAI Open in ChatGPT Privy makes it e…" at bounding box center [304, 483] width 627 height 804
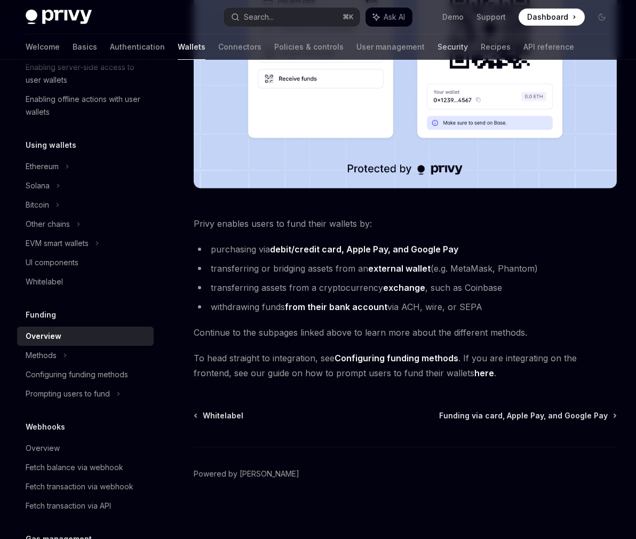
click at [437, 51] on link "Security" at bounding box center [452, 47] width 30 height 26
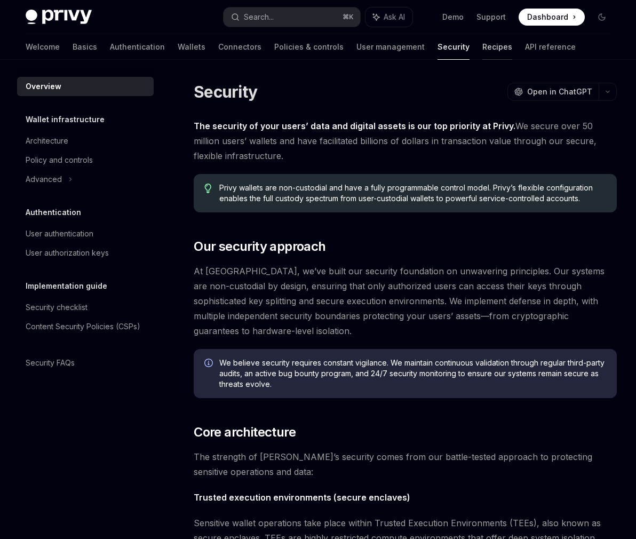
click at [482, 46] on link "Recipes" at bounding box center [497, 47] width 30 height 26
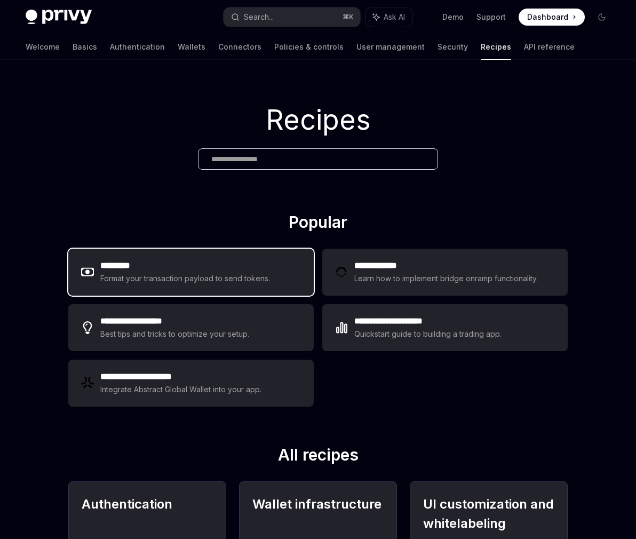
click at [269, 287] on div "********* Format your transaction payload to send tokens." at bounding box center [190, 271] width 245 height 47
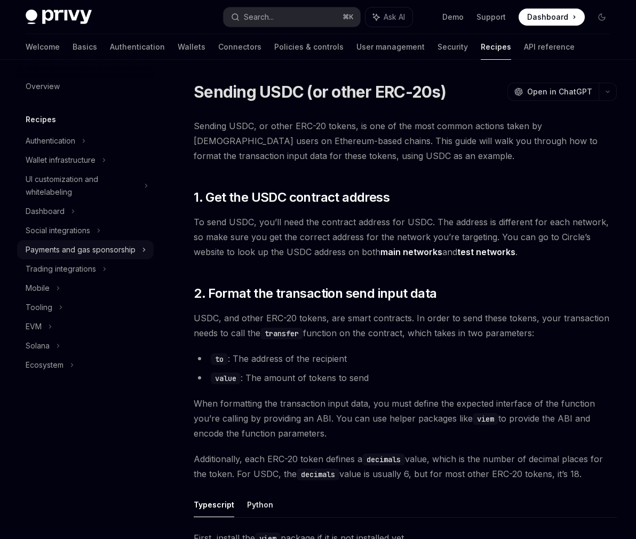
click at [73, 248] on div "Payments and gas sponsorship" at bounding box center [81, 249] width 110 height 13
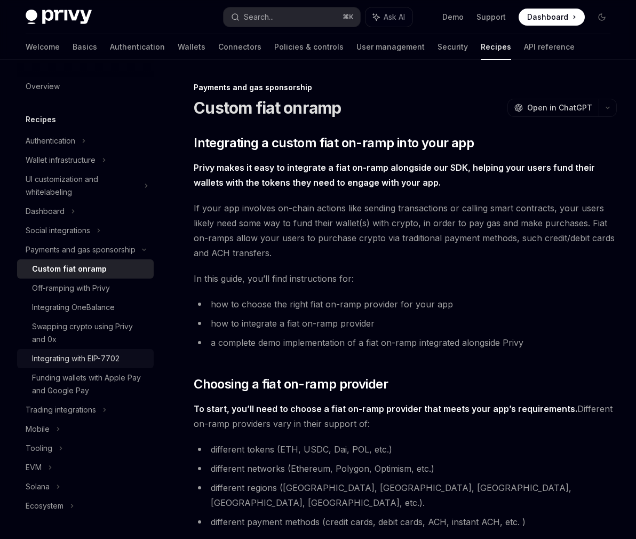
click at [124, 355] on div "Integrating with EIP-7702" at bounding box center [89, 358] width 115 height 13
type textarea "*"
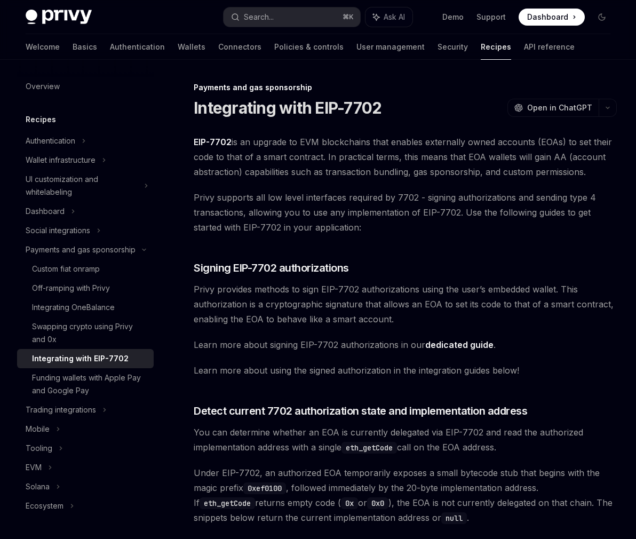
click at [398, 340] on span "Learn more about signing EIP-7702 authorizations in our dedicated guide ." at bounding box center [405, 344] width 423 height 15
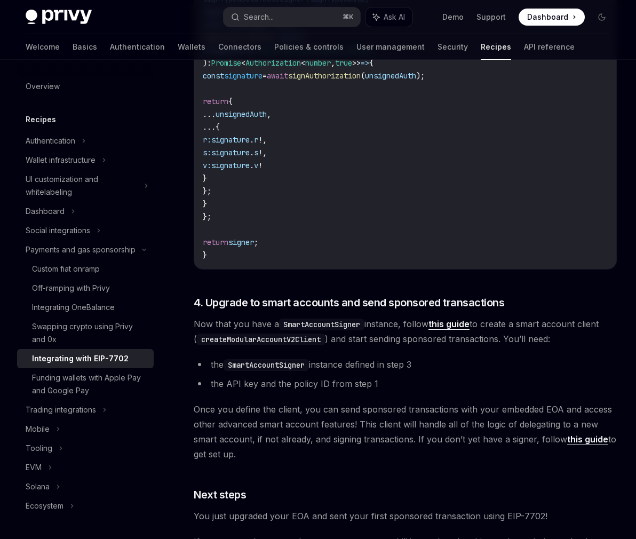
scroll to position [2258, 0]
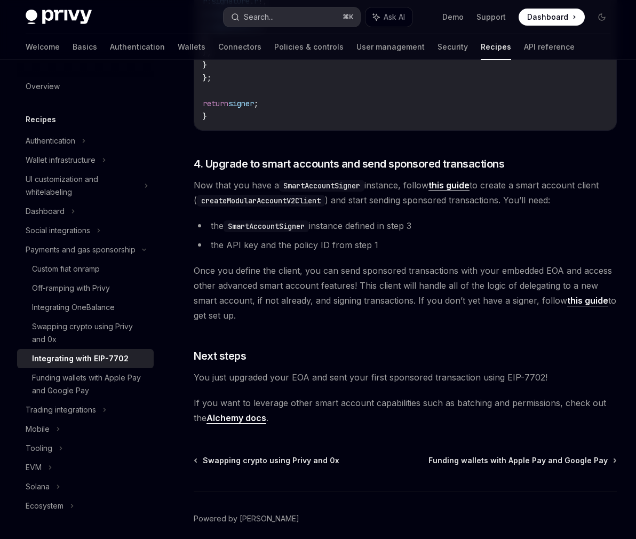
click at [316, 15] on button "Search... ⌘ K" at bounding box center [291, 16] width 137 height 19
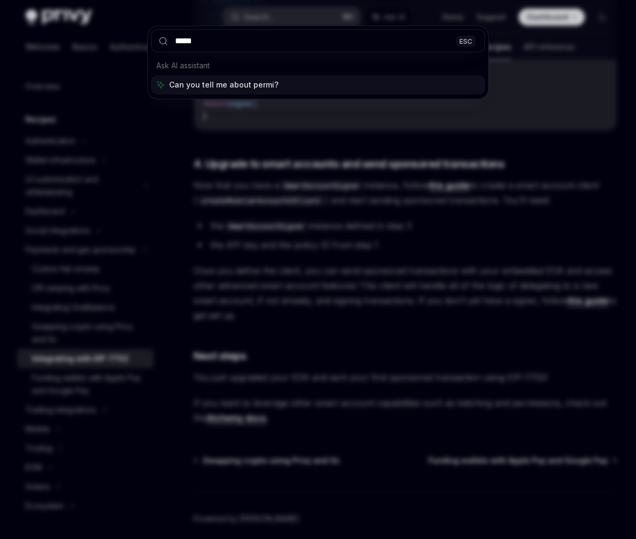
type input "******"
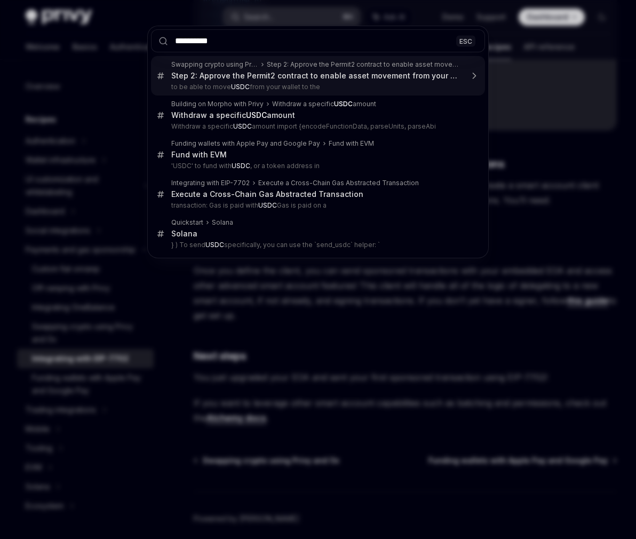
type input "**********"
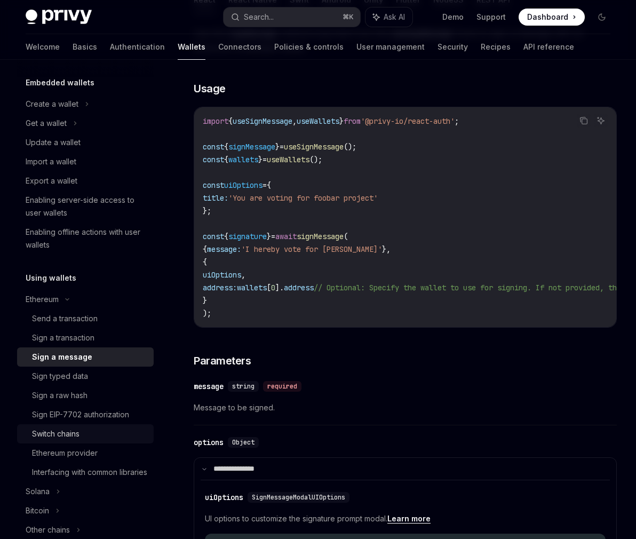
scroll to position [63, 0]
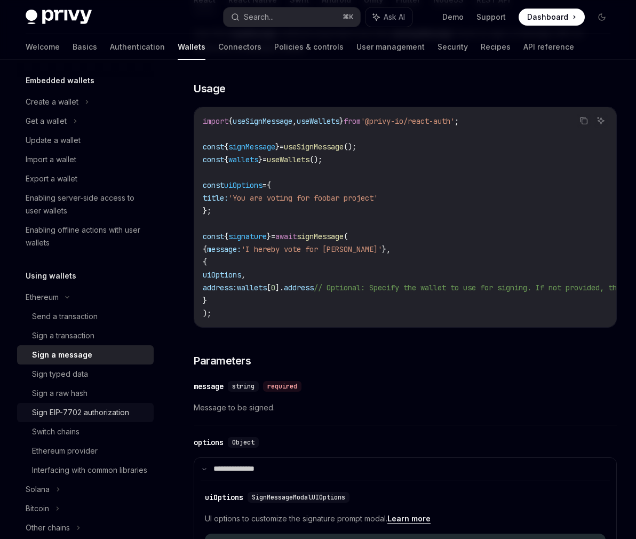
click at [113, 416] on div "Sign EIP-7702 authorization" at bounding box center [80, 412] width 97 height 13
type textarea "*"
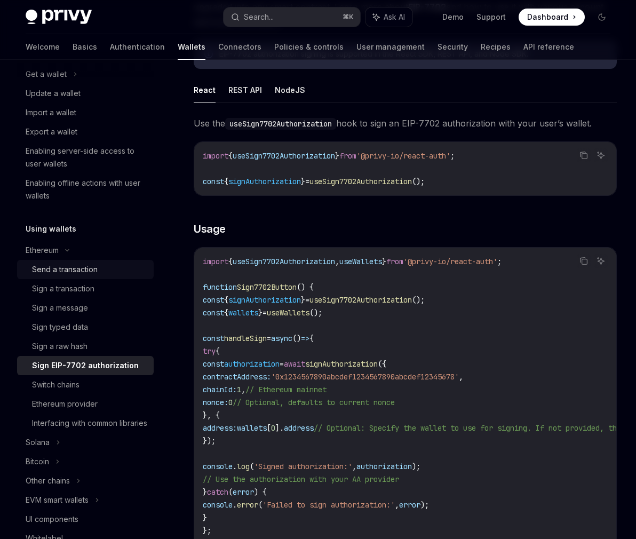
scroll to position [175, 0]
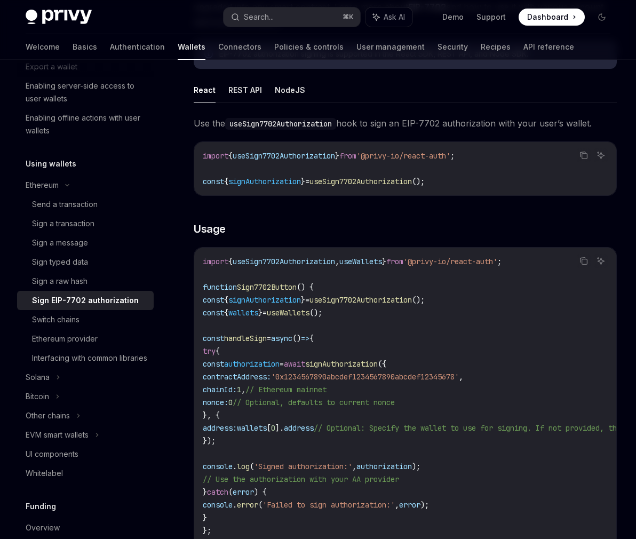
click at [469, 123] on span "Use the useSign7702Authorization hook to sign an EIP-7702 authorization with yo…" at bounding box center [405, 123] width 423 height 15
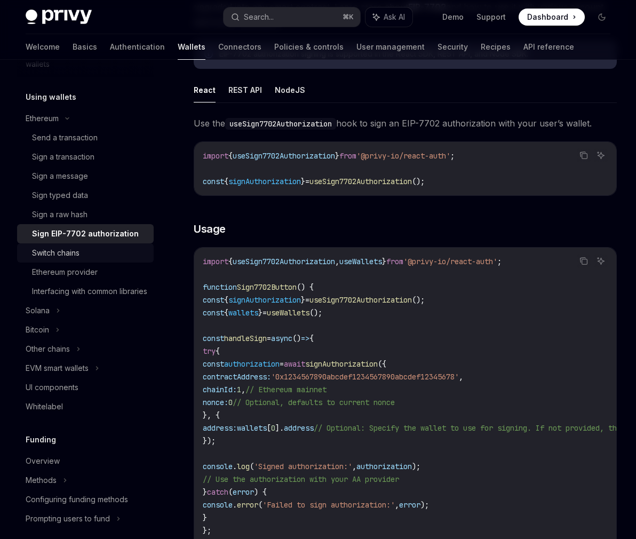
scroll to position [255, 0]
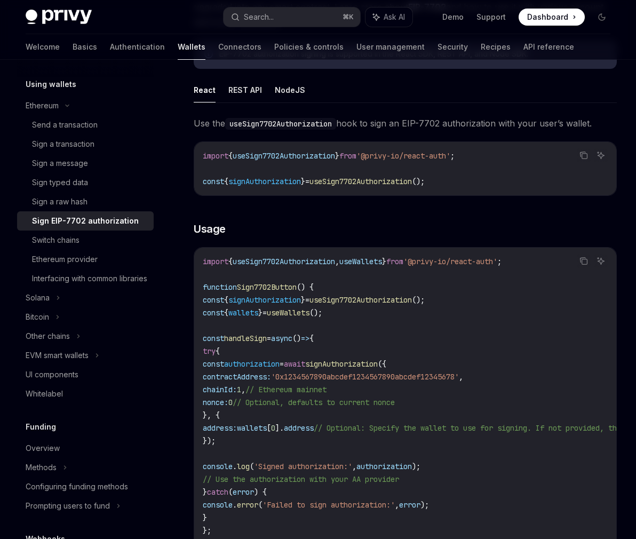
click at [490, 122] on span "Use the useSign7702Authorization hook to sign an EIP-7702 authorization with yo…" at bounding box center [405, 123] width 423 height 15
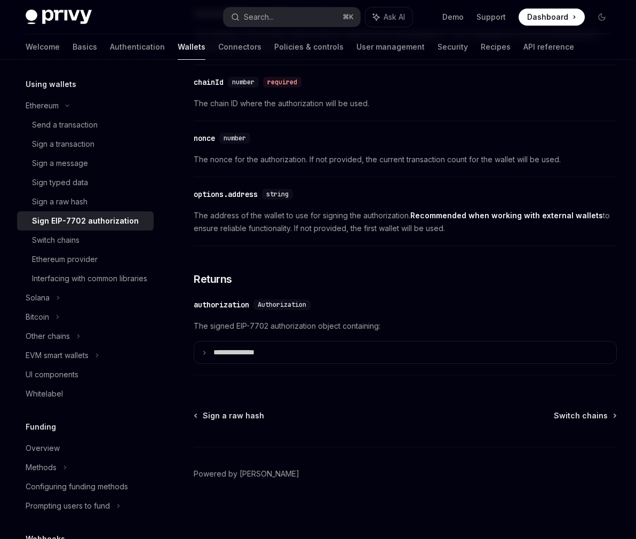
scroll to position [0, 0]
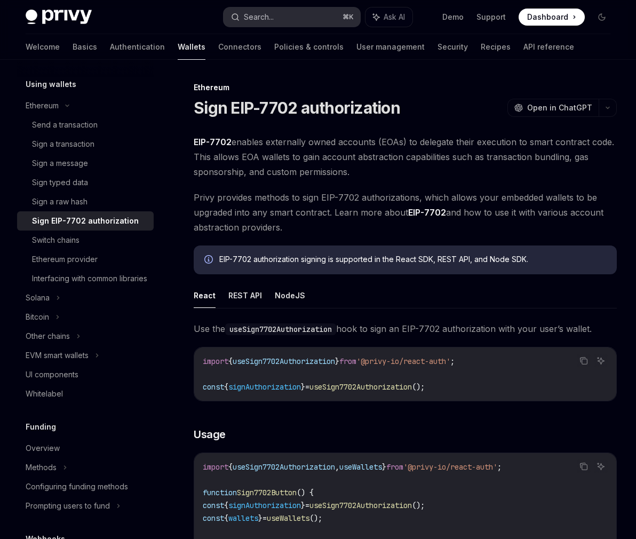
click at [265, 7] on button "Search... ⌘ K" at bounding box center [291, 16] width 137 height 19
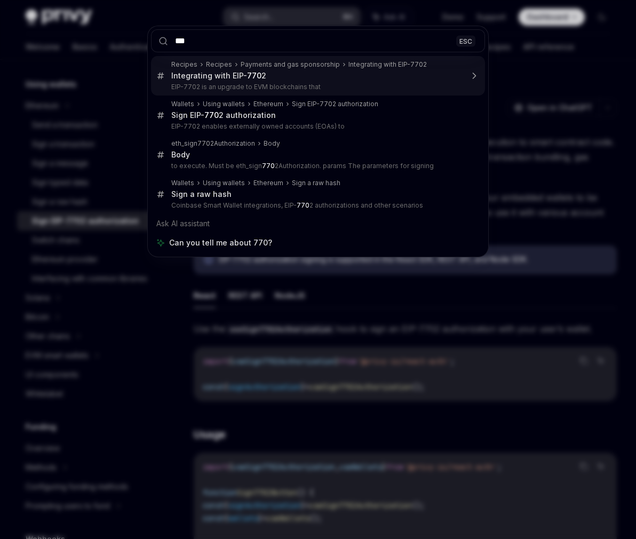
type input "****"
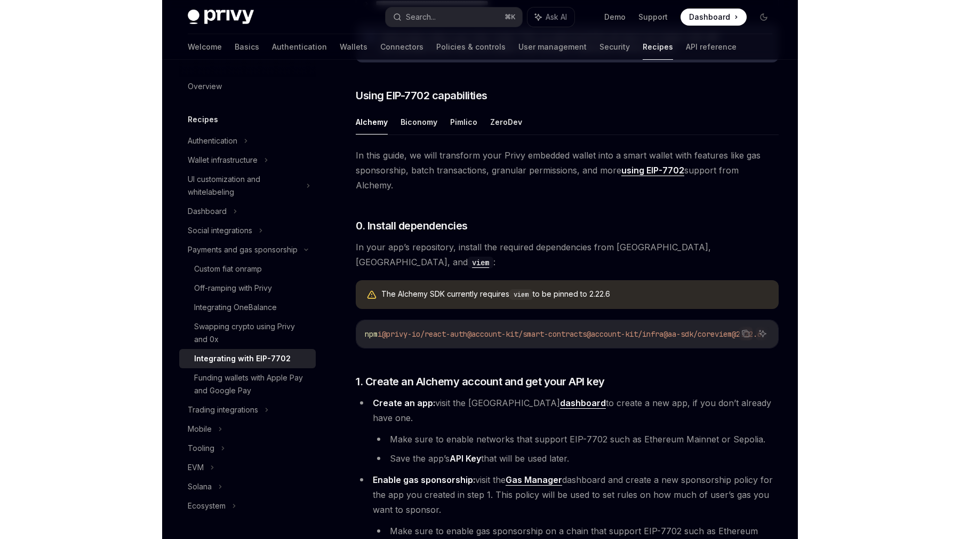
scroll to position [726, 0]
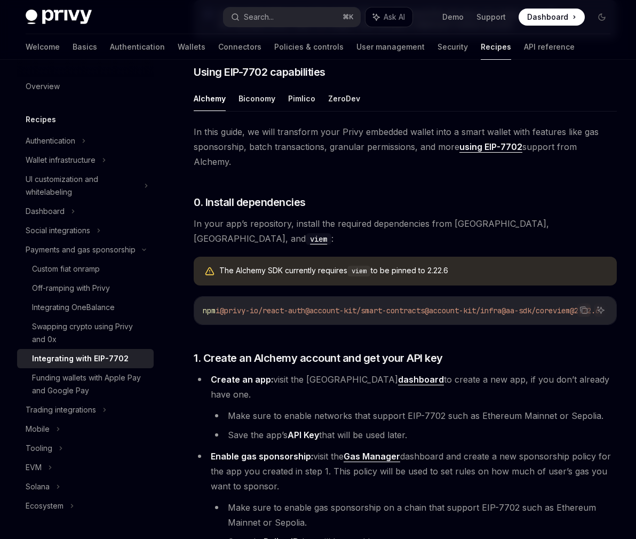
type textarea "*"
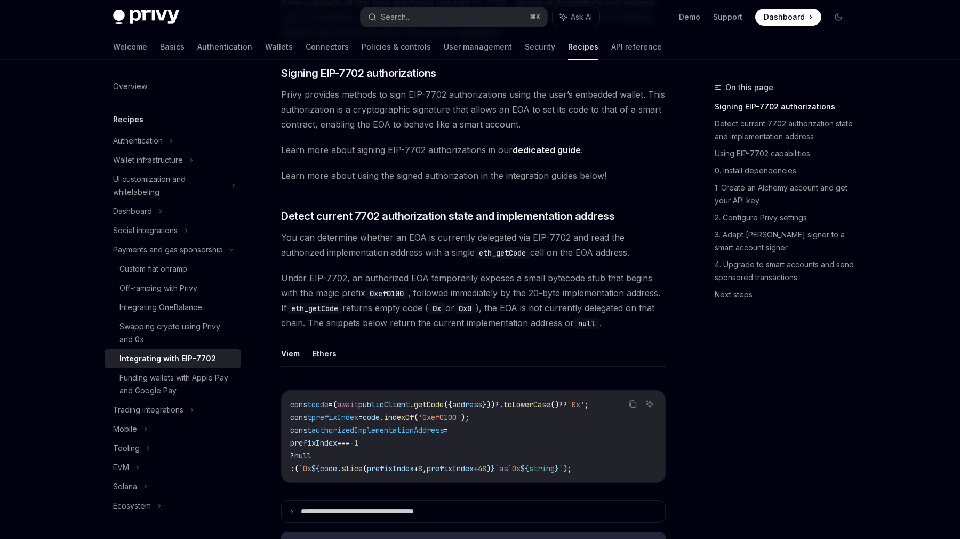
scroll to position [0, 0]
